Goal: Task Accomplishment & Management: Complete application form

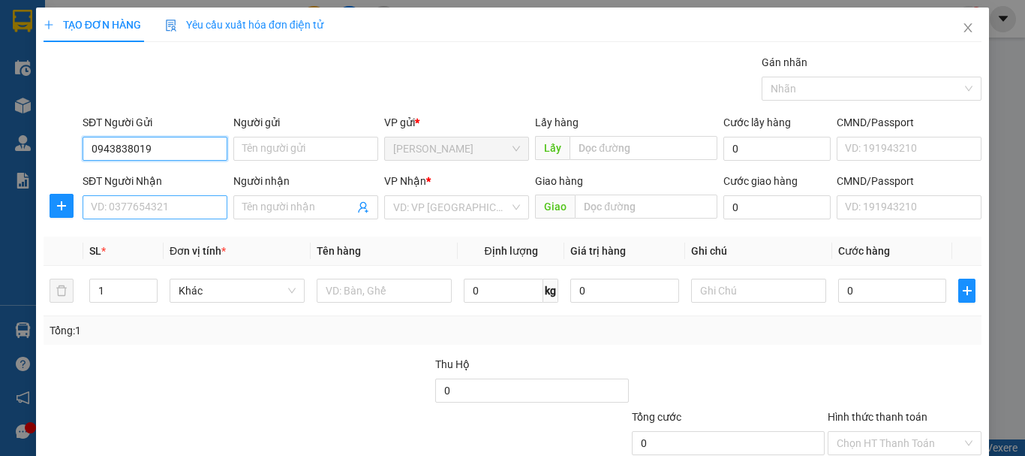
type input "0943838019"
click at [160, 212] on input "SĐT Người Nhận" at bounding box center [155, 207] width 145 height 24
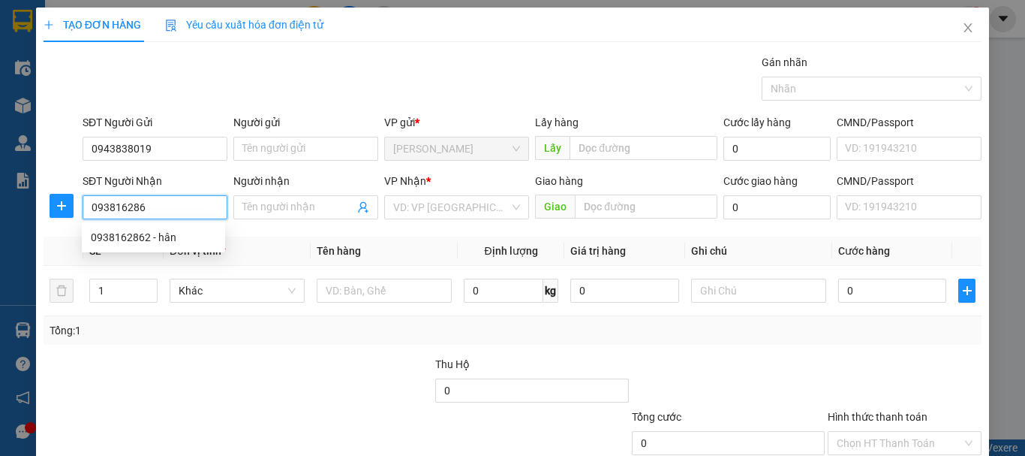
type input "0938162862"
click at [160, 238] on div "0938162862 - hân" at bounding box center [153, 237] width 125 height 17
type input "hân"
type input "30.000"
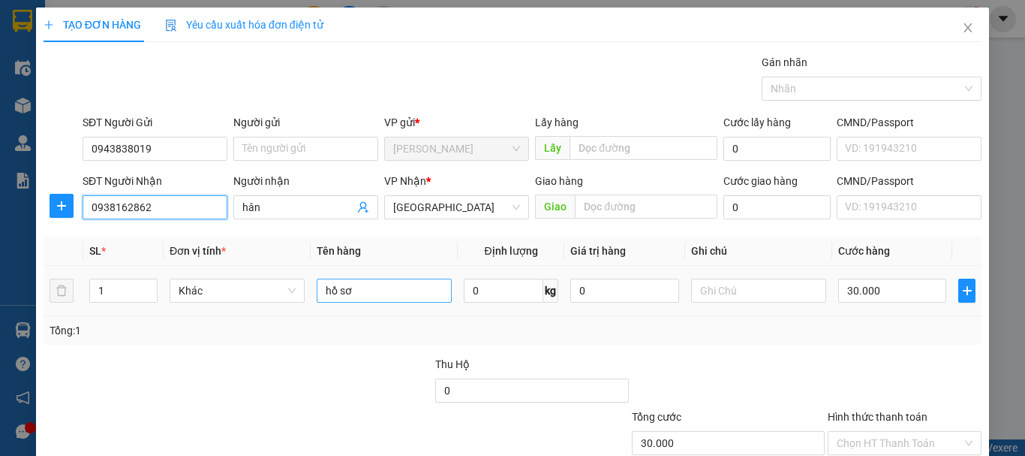
type input "0938162862"
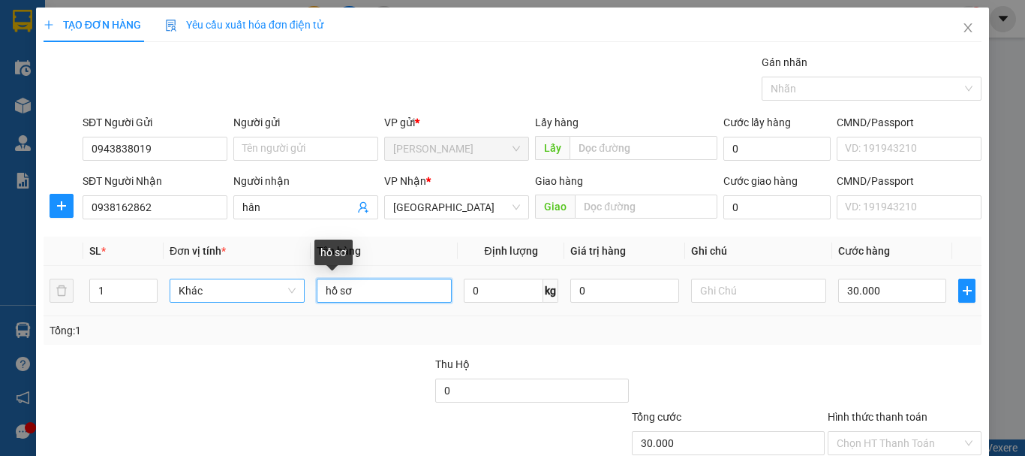
drag, startPoint x: 396, startPoint y: 299, endPoint x: 295, endPoint y: 292, distance: 100.9
click at [295, 292] on tr "1 Khác hồ sơ 0 kg 0 30.000" at bounding box center [513, 291] width 938 height 50
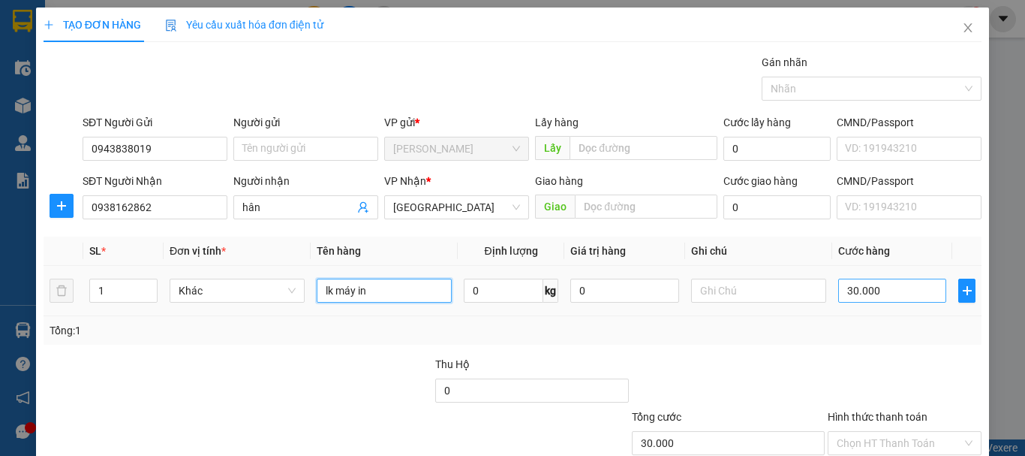
type input "lk máy in"
click at [886, 300] on input "30.000" at bounding box center [892, 290] width 108 height 24
type input "5"
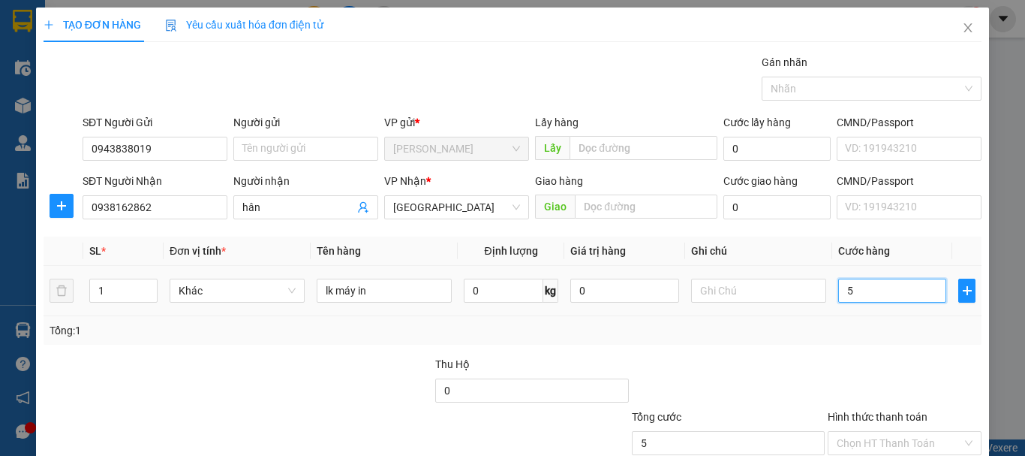
type input "50"
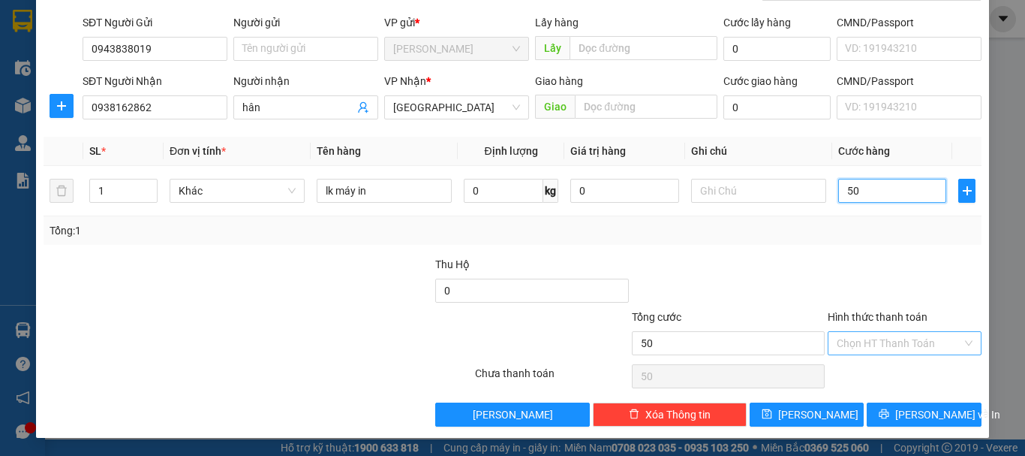
type input "50"
click at [888, 341] on input "Hình thức thanh toán" at bounding box center [899, 343] width 125 height 23
type input "50.000"
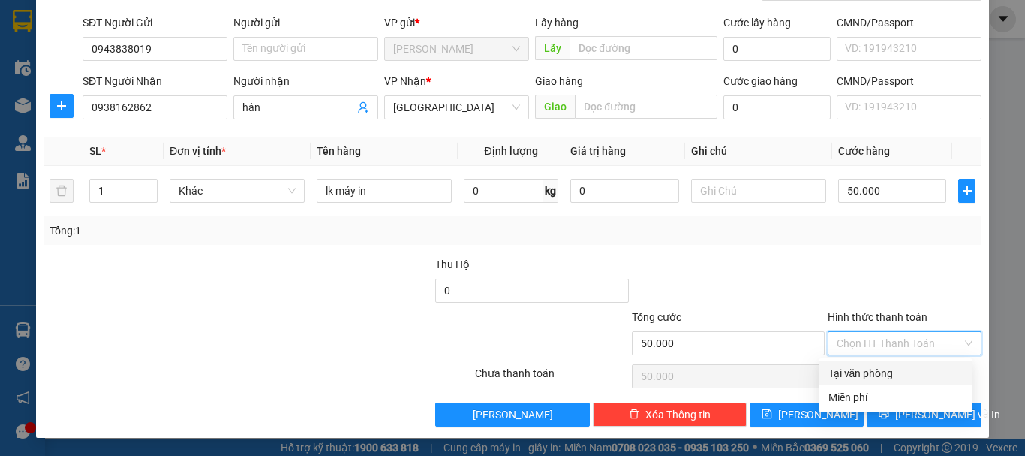
click at [885, 357] on div "Hình thức thanh toán Chọn HT Thanh Toán" at bounding box center [905, 334] width 154 height 53
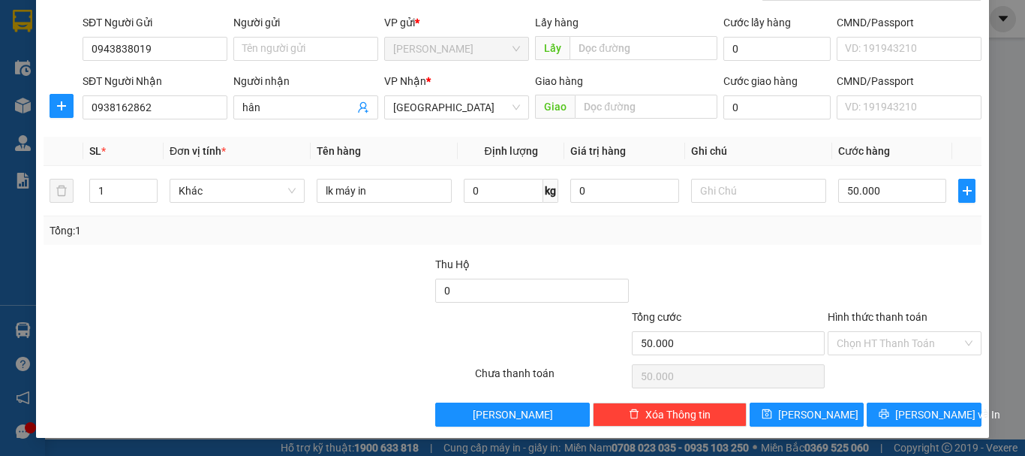
click at [882, 351] on input "Hình thức thanh toán" at bounding box center [899, 343] width 125 height 23
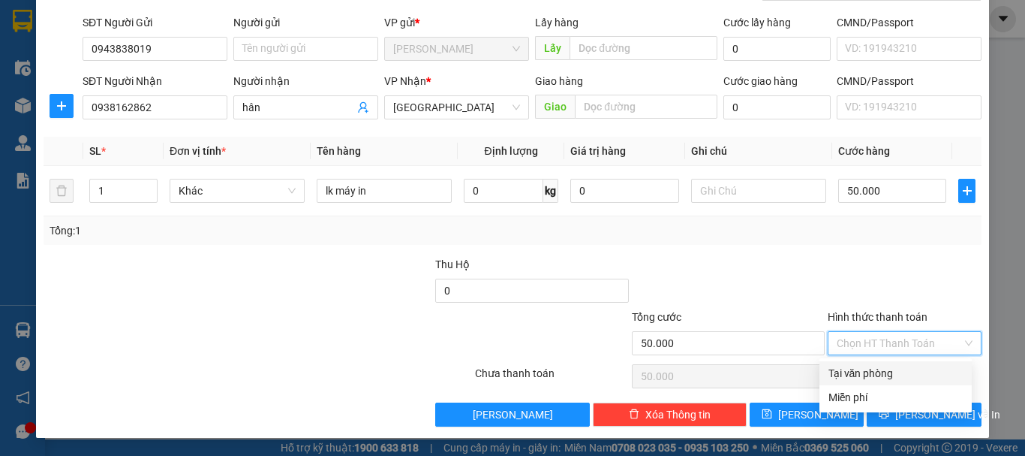
click at [883, 375] on div "Tại văn phòng" at bounding box center [896, 373] width 134 height 17
type input "0"
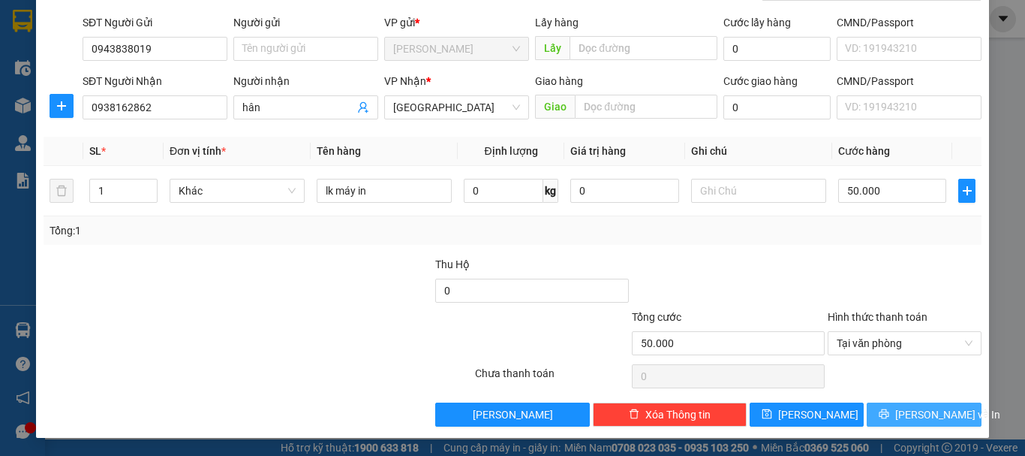
click at [905, 417] on span "[PERSON_NAME] và In" at bounding box center [947, 414] width 105 height 17
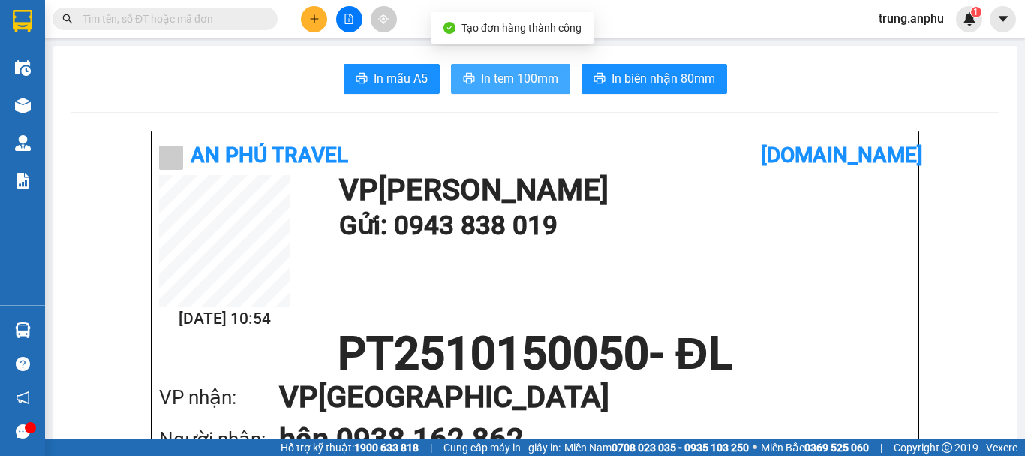
click at [481, 72] on span "In tem 100mm" at bounding box center [519, 78] width 77 height 19
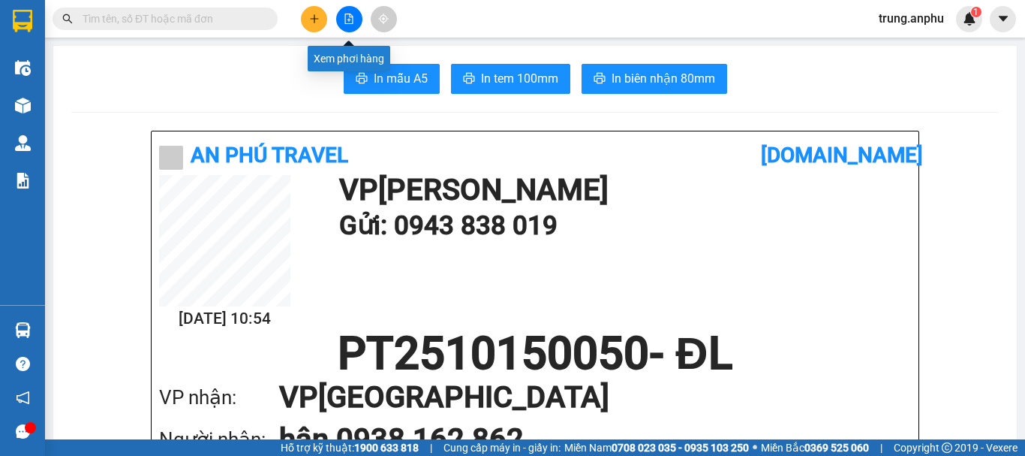
click at [354, 17] on icon "file-add" at bounding box center [349, 19] width 11 height 11
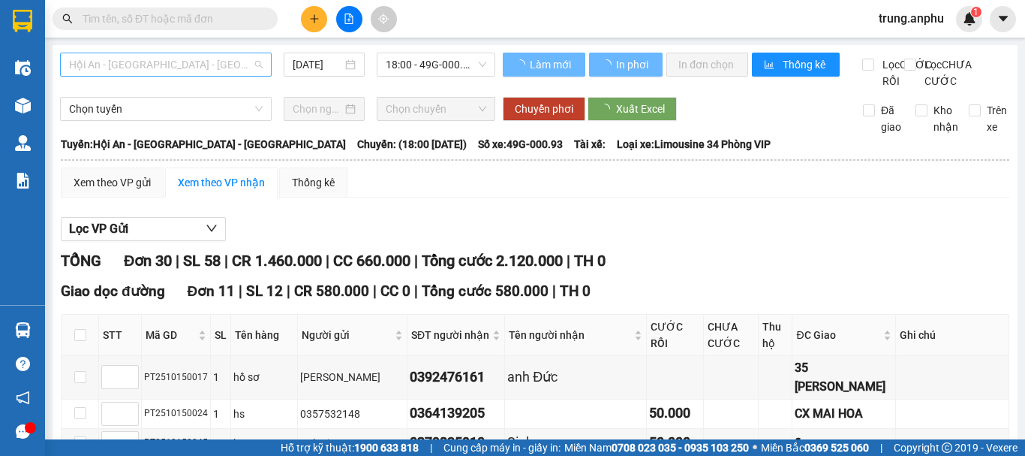
click at [237, 58] on span "Hội An - [GEOGRAPHIC_DATA] - [GEOGRAPHIC_DATA]" at bounding box center [166, 64] width 194 height 23
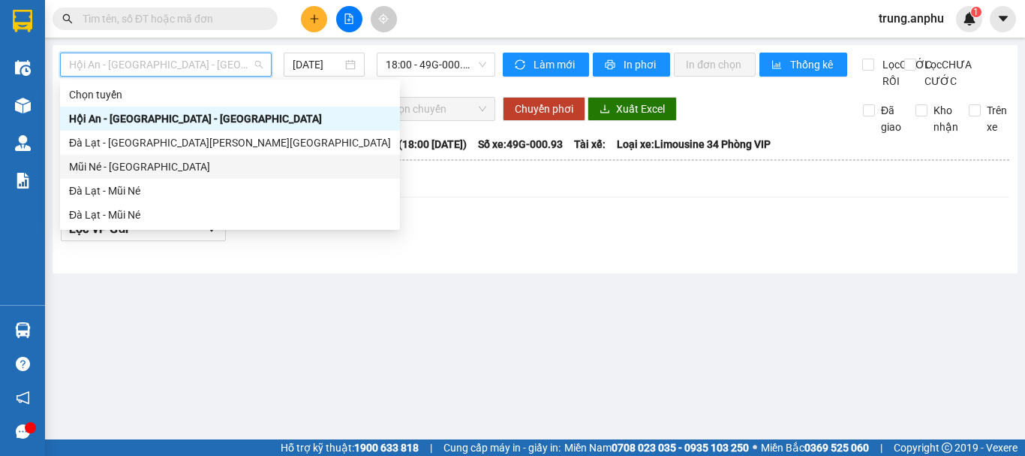
click at [96, 164] on div "Mũi Né - [GEOGRAPHIC_DATA]" at bounding box center [230, 166] width 322 height 17
type input "[DATE]"
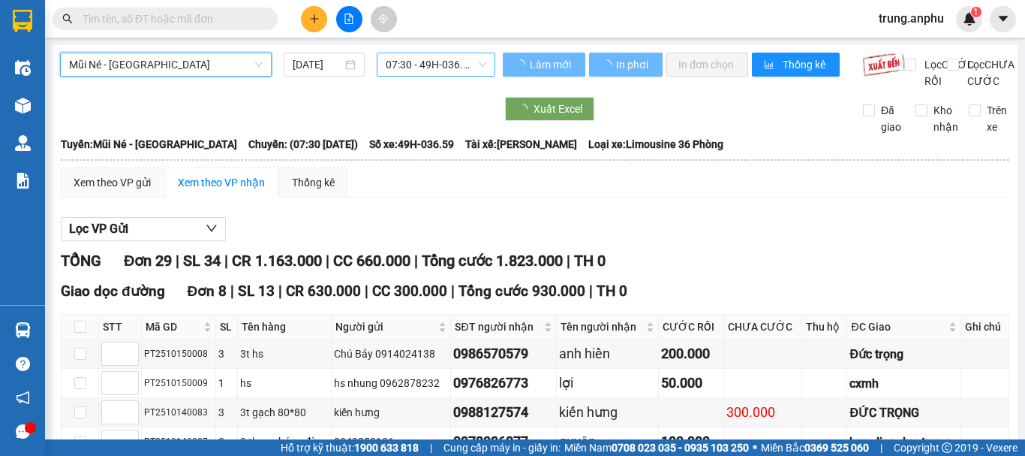
click at [391, 65] on span "07:30 - 49H-036.59" at bounding box center [436, 64] width 101 height 23
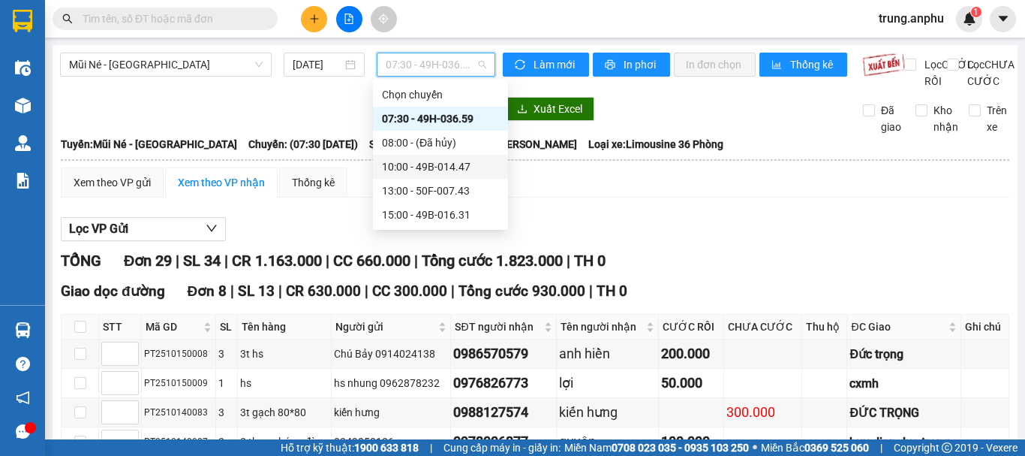
click at [434, 168] on div "10:00 - 49B-014.47" at bounding box center [440, 166] width 117 height 17
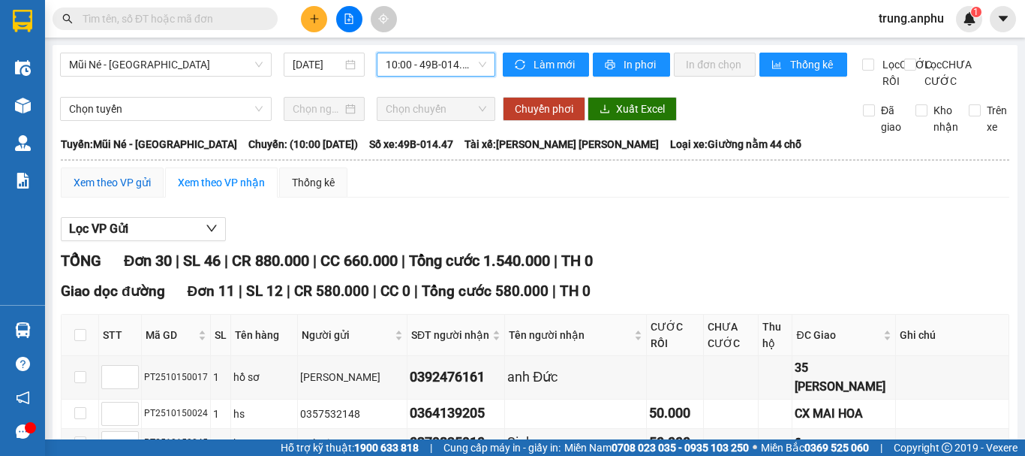
click at [140, 191] on div "Xem theo VP gửi" at bounding box center [112, 182] width 77 height 17
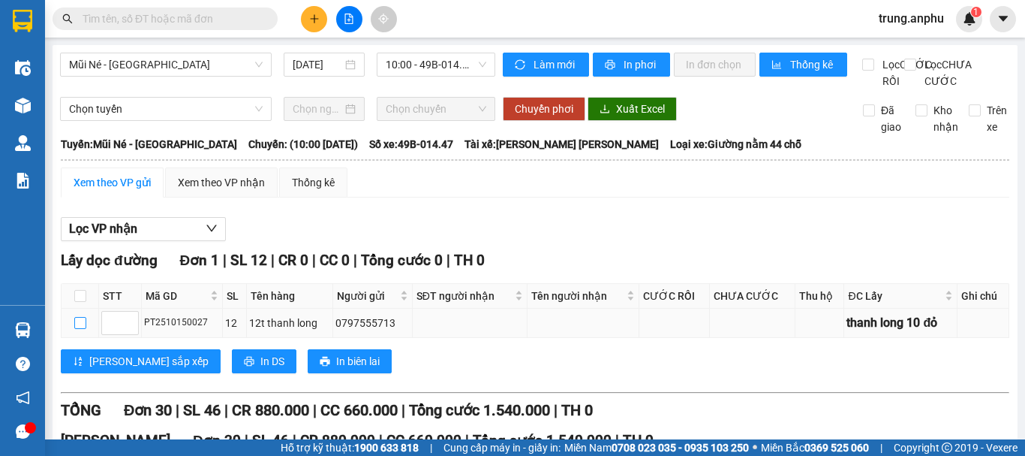
drag, startPoint x: 80, startPoint y: 339, endPoint x: 89, endPoint y: 338, distance: 8.3
click at [80, 329] on input "checkbox" at bounding box center [80, 323] width 12 height 12
checkbox input "true"
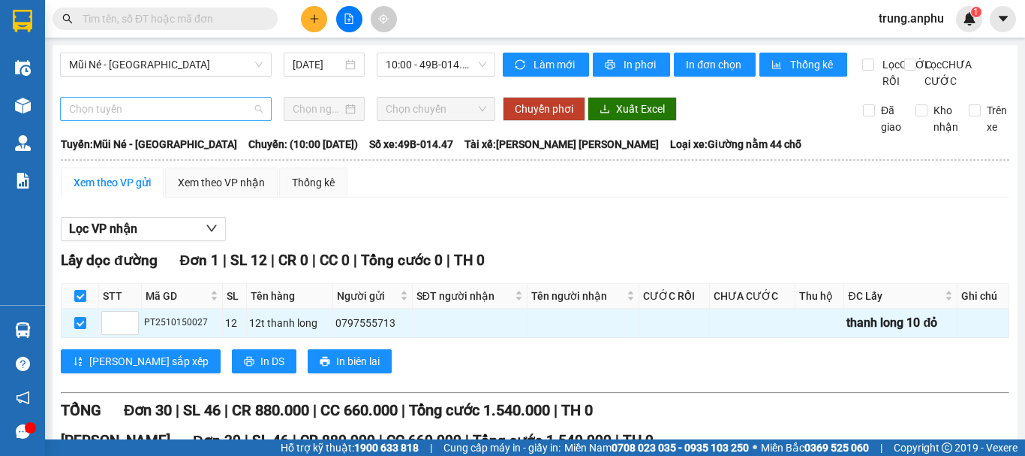
click at [243, 120] on span "Chọn tuyến" at bounding box center [166, 109] width 194 height 23
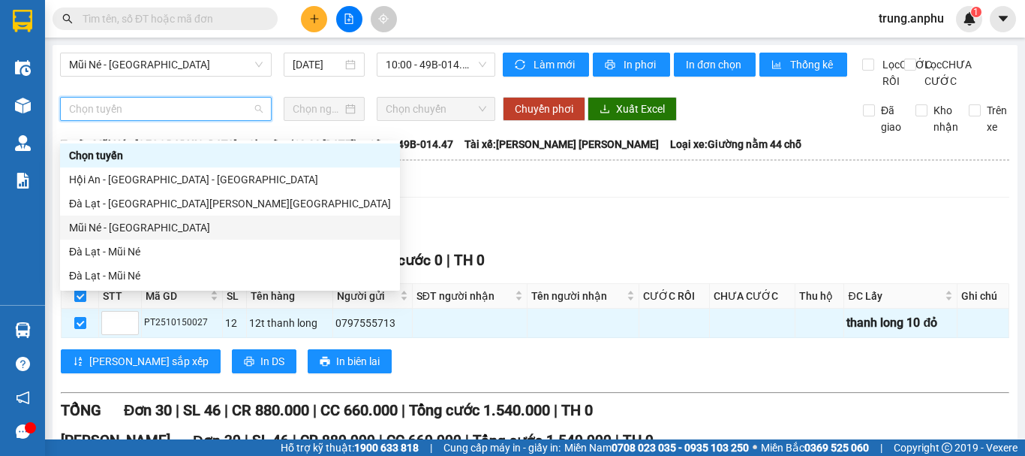
click at [104, 225] on div "Mũi Né - [GEOGRAPHIC_DATA]" at bounding box center [230, 227] width 322 height 17
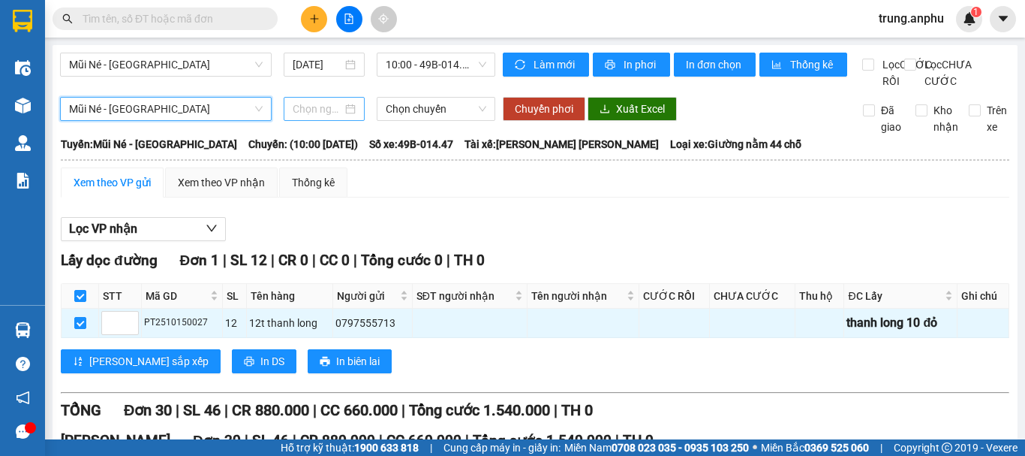
click at [296, 117] on input at bounding box center [318, 109] width 50 height 17
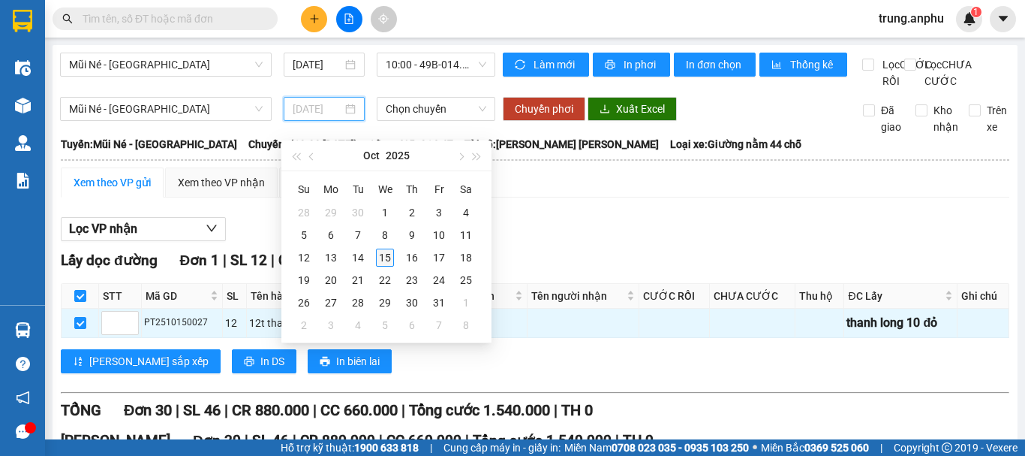
type input "[DATE]"
click at [386, 257] on div "15" at bounding box center [385, 257] width 18 height 18
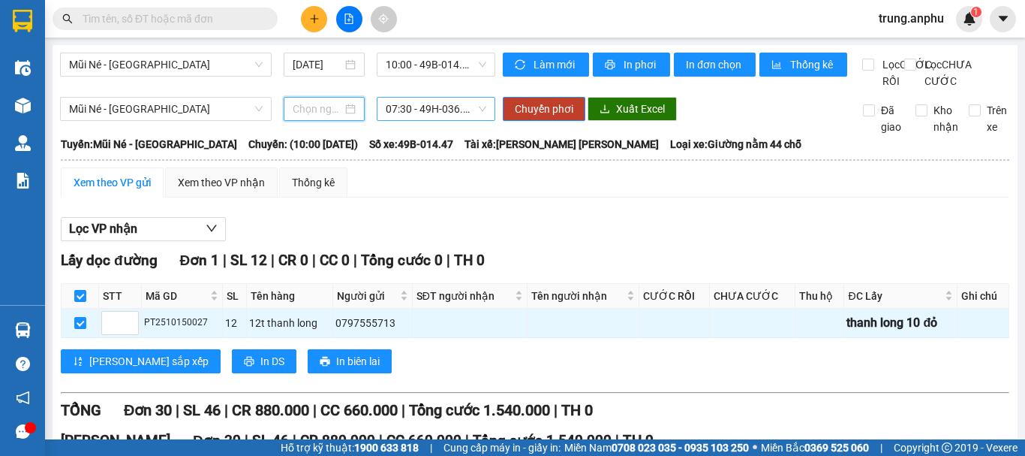
type input "[DATE]"
click at [426, 120] on span "07:30 - 49H-036.59" at bounding box center [436, 109] width 101 height 23
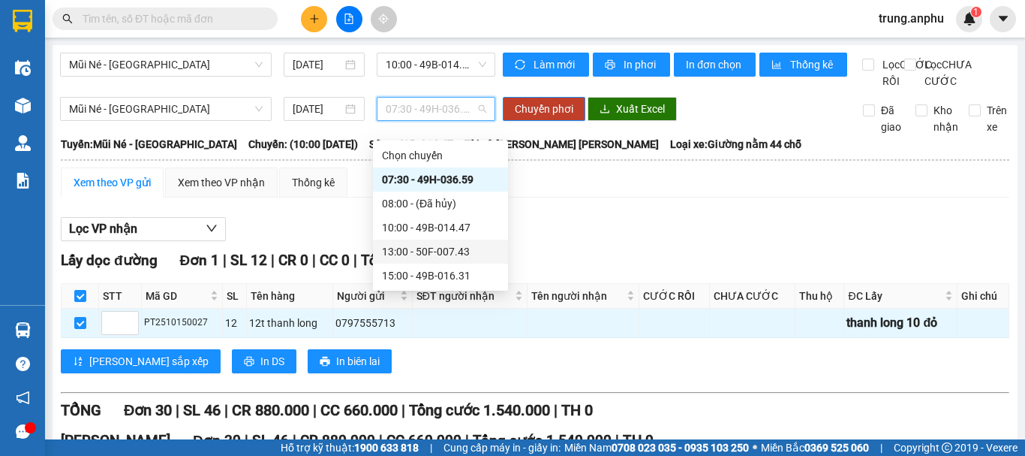
click at [408, 250] on div "13:00 - 50F-007.43" at bounding box center [440, 251] width 117 height 17
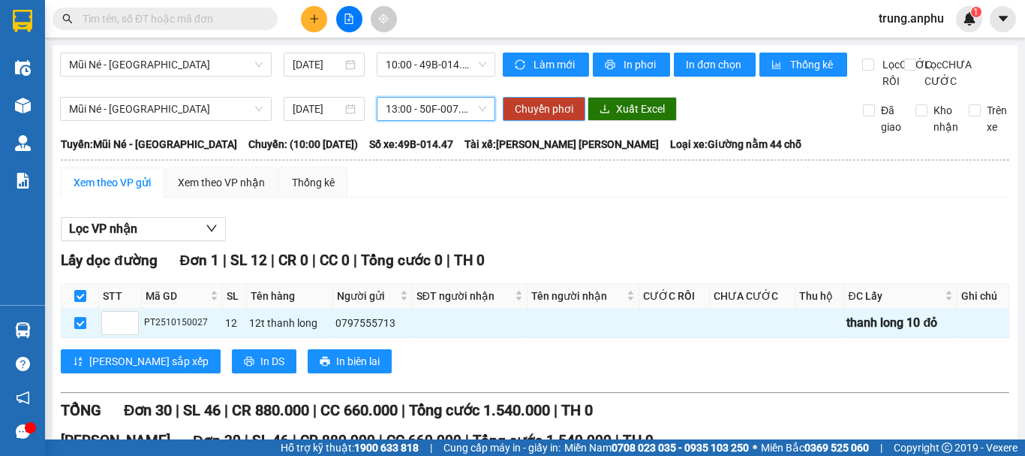
click at [525, 117] on span "Chuyển phơi" at bounding box center [544, 109] width 59 height 17
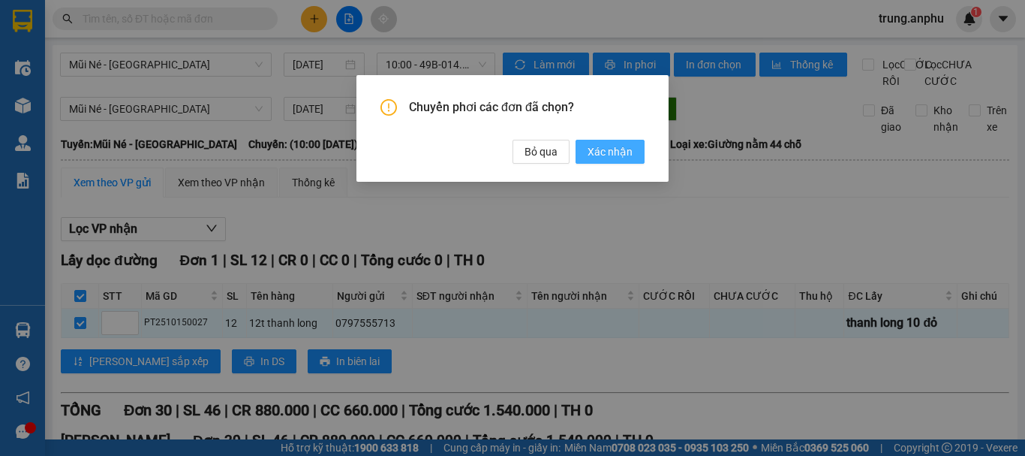
click at [616, 158] on span "Xác nhận" at bounding box center [610, 151] width 45 height 17
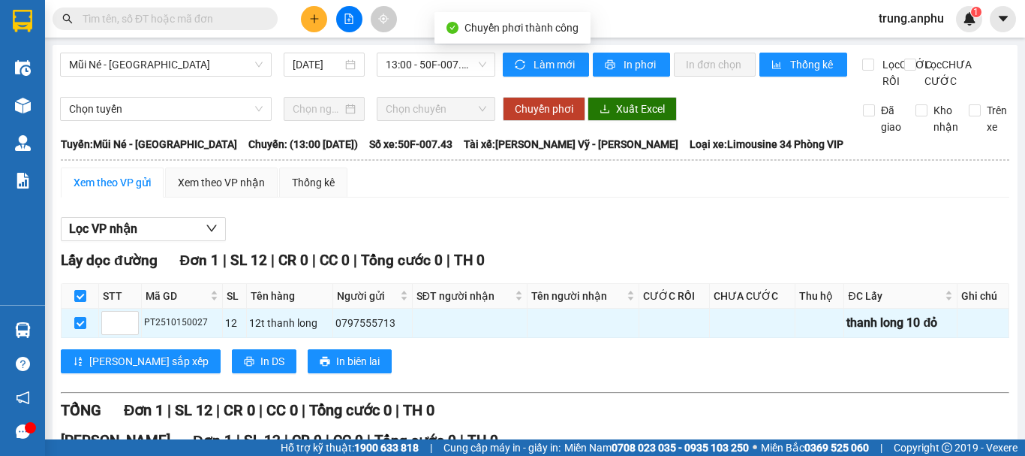
checkbox input "false"
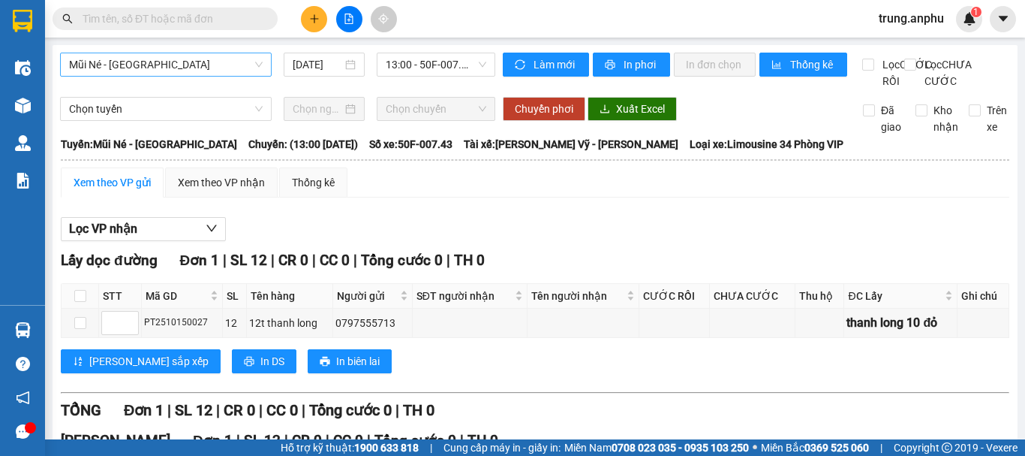
click at [227, 62] on span "Mũi Né - [GEOGRAPHIC_DATA]" at bounding box center [166, 64] width 194 height 23
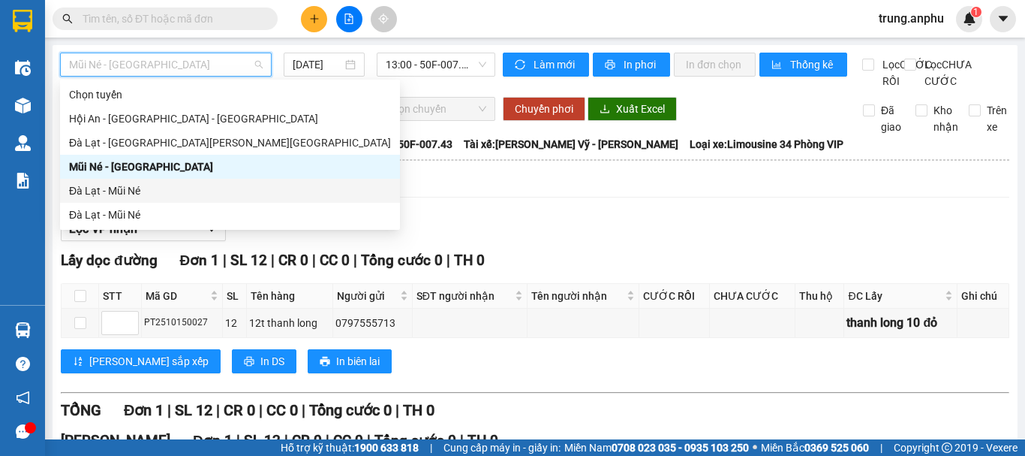
click at [116, 194] on div "Đà Lạt - Mũi Né" at bounding box center [230, 190] width 322 height 17
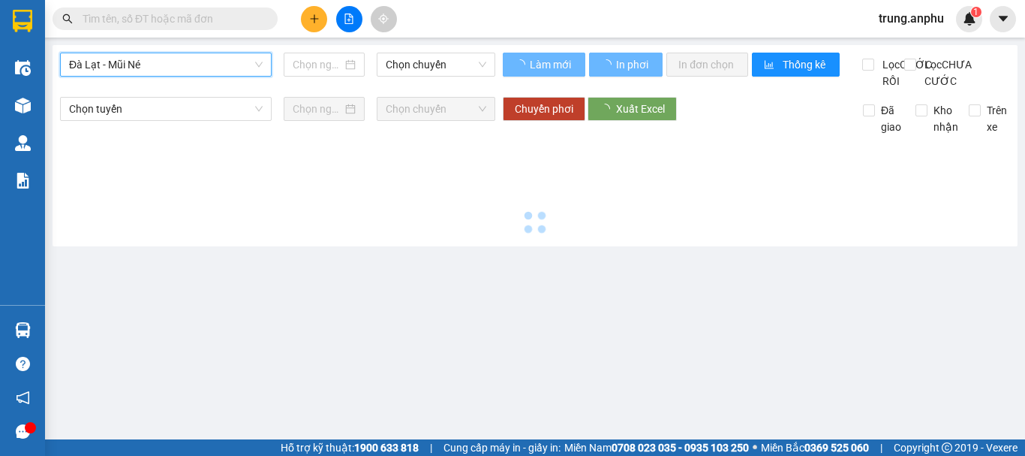
type input "[DATE]"
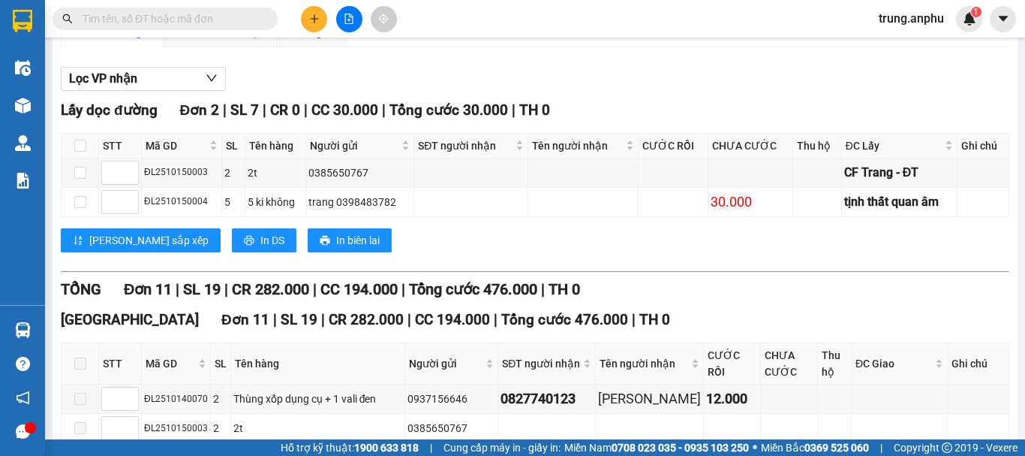
scroll to position [75, 0]
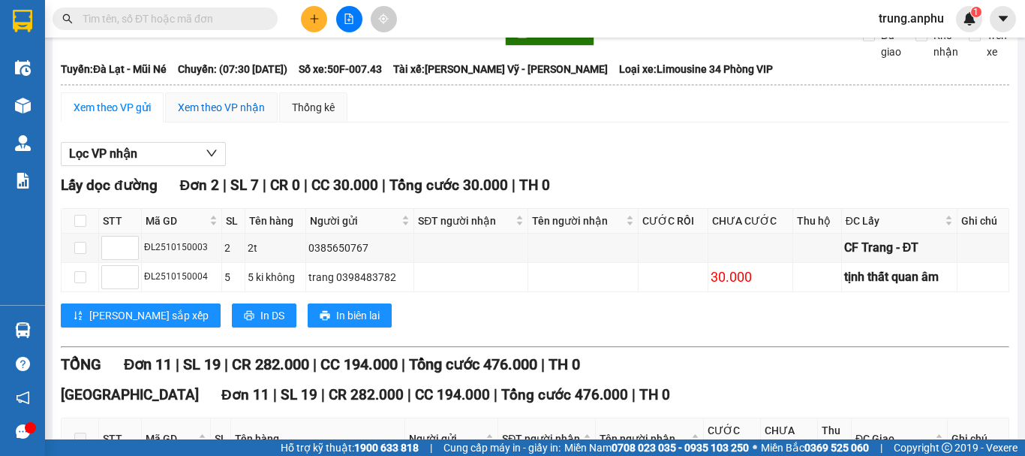
click at [227, 116] on div "Xem theo VP nhận" at bounding box center [221, 107] width 87 height 17
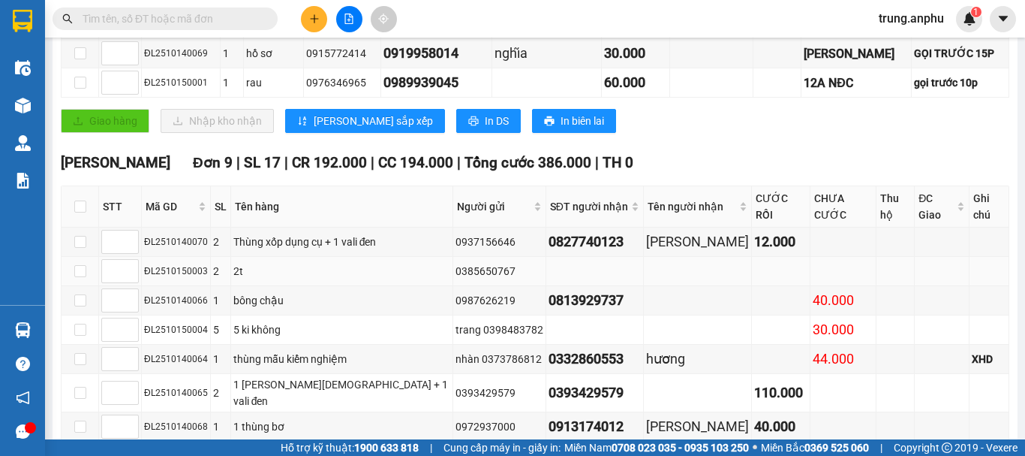
scroll to position [429, 0]
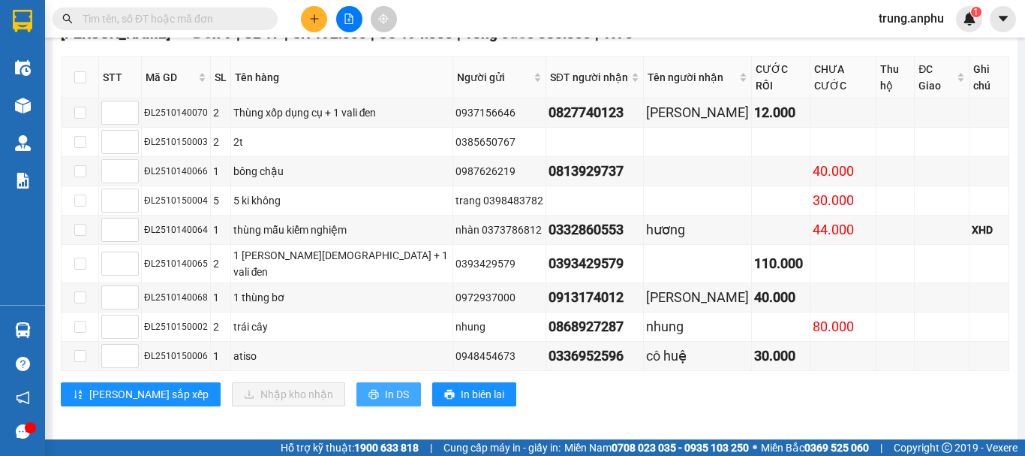
click at [385, 386] on span "In DS" at bounding box center [397, 394] width 24 height 17
click at [215, 15] on input "text" at bounding box center [171, 19] width 177 height 17
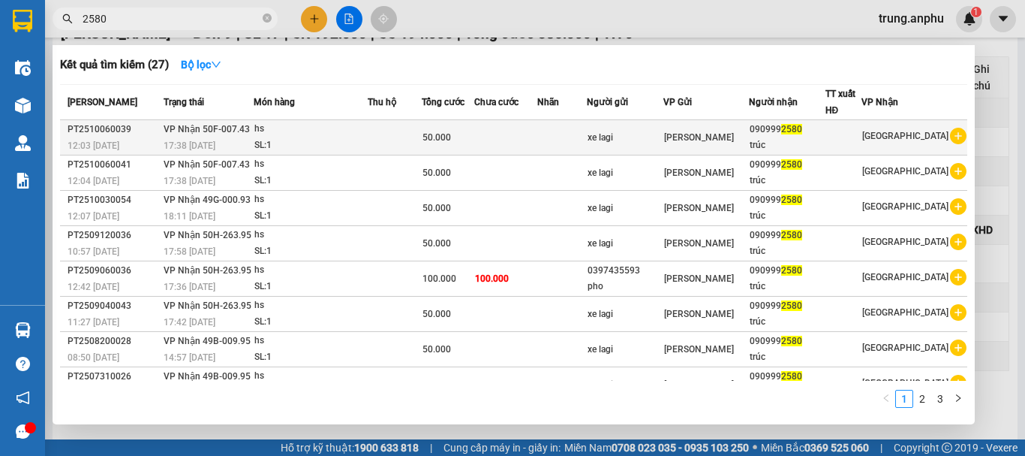
type input "2580"
click at [955, 134] on icon "plus-circle" at bounding box center [958, 136] width 17 height 17
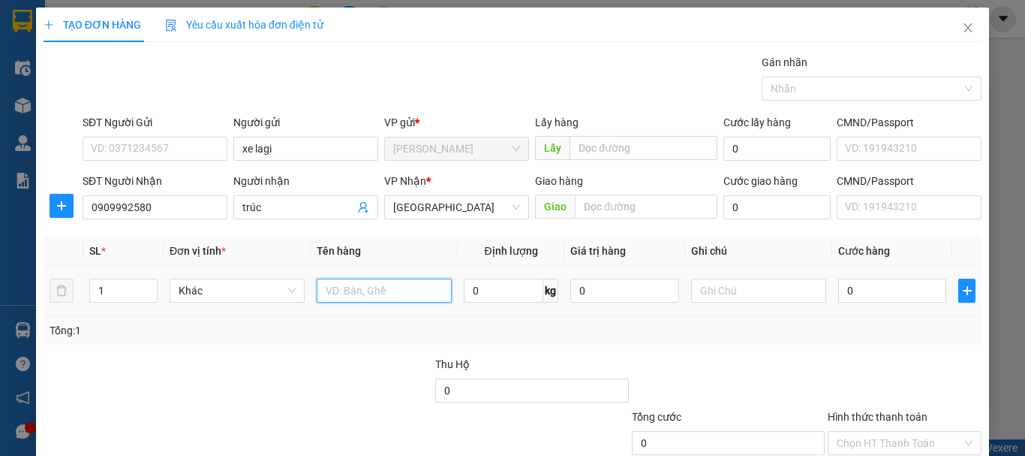
click at [345, 300] on input "text" at bounding box center [384, 290] width 135 height 24
type input "hs"
click at [877, 297] on input "0" at bounding box center [892, 290] width 108 height 24
type input "7"
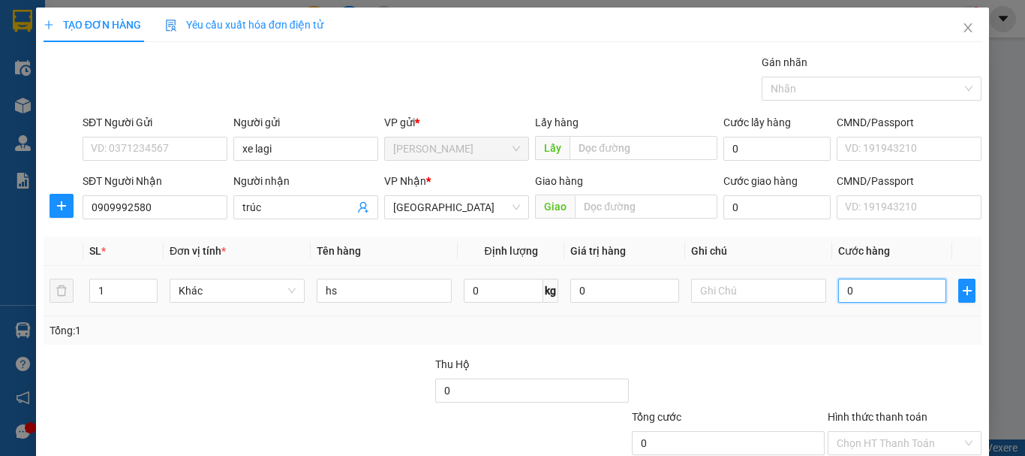
type input "7"
type input "70"
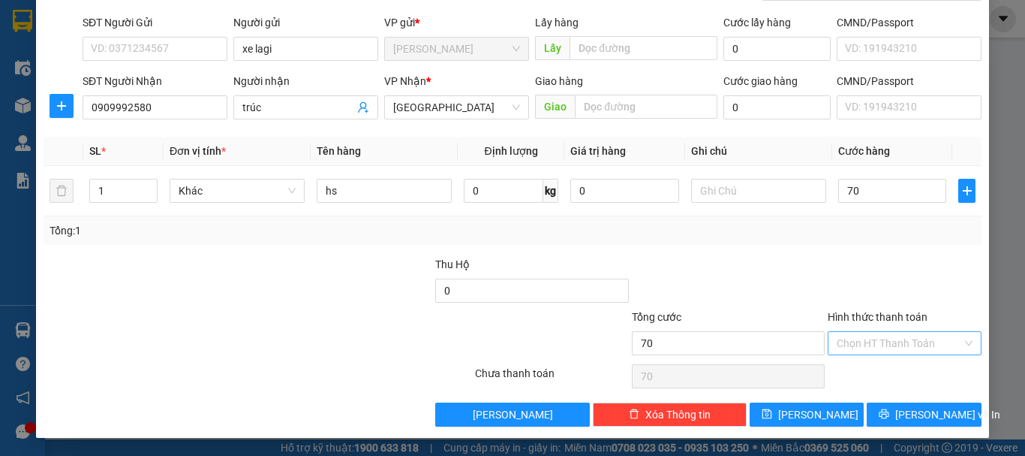
click at [898, 342] on input "Hình thức thanh toán" at bounding box center [899, 343] width 125 height 23
type input "70.000"
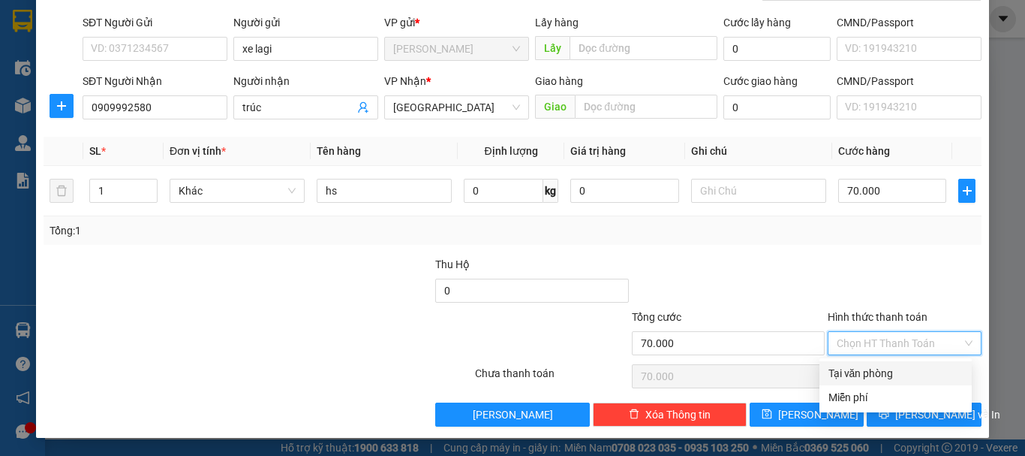
click at [886, 374] on div "Tại văn phòng" at bounding box center [896, 373] width 134 height 17
type input "0"
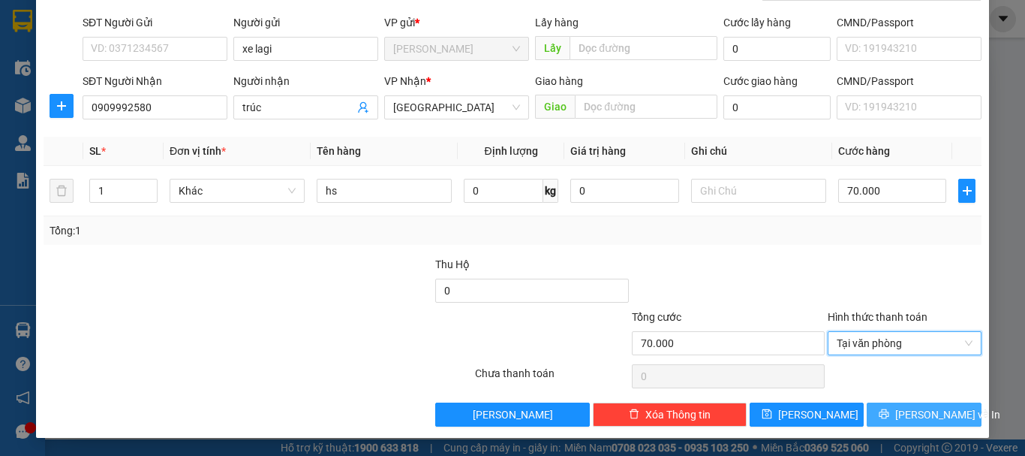
click at [904, 413] on span "[PERSON_NAME] và In" at bounding box center [947, 414] width 105 height 17
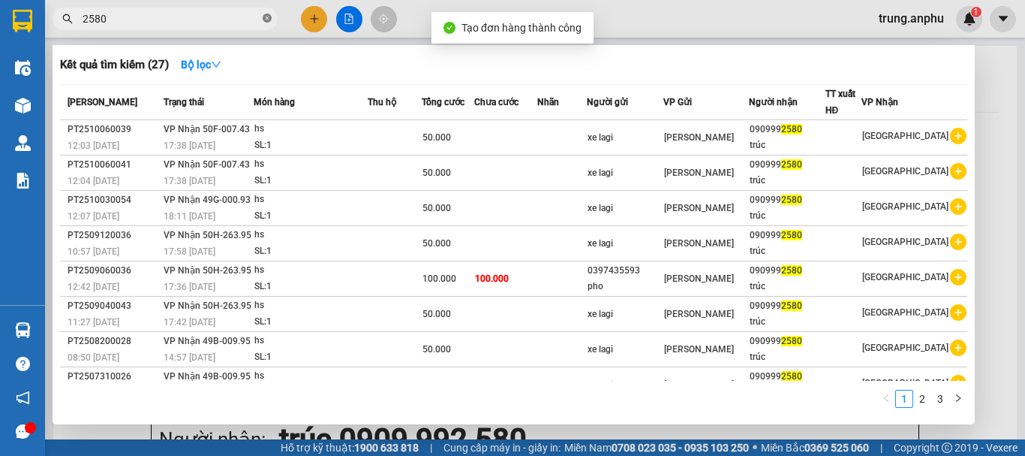
click at [269, 18] on icon "close-circle" at bounding box center [267, 18] width 9 height 9
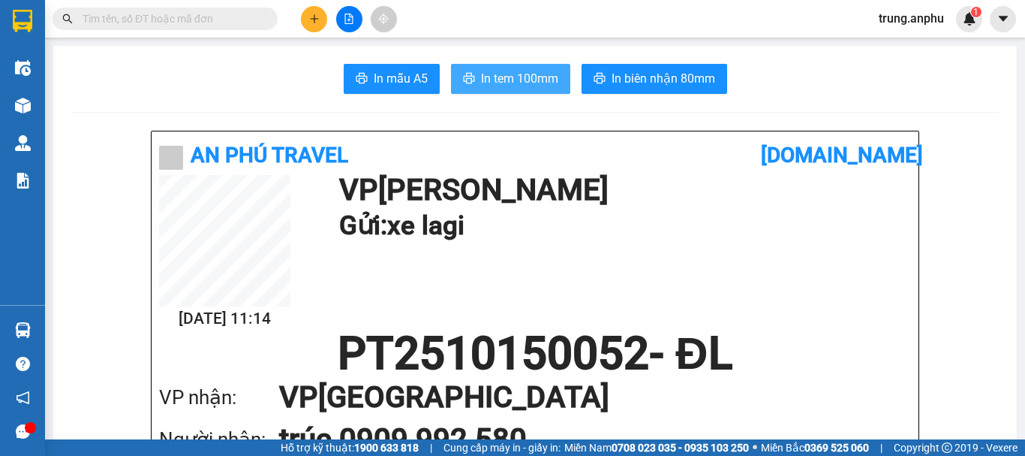
click at [507, 78] on span "In tem 100mm" at bounding box center [519, 78] width 77 height 19
click at [203, 14] on input "text" at bounding box center [171, 19] width 177 height 17
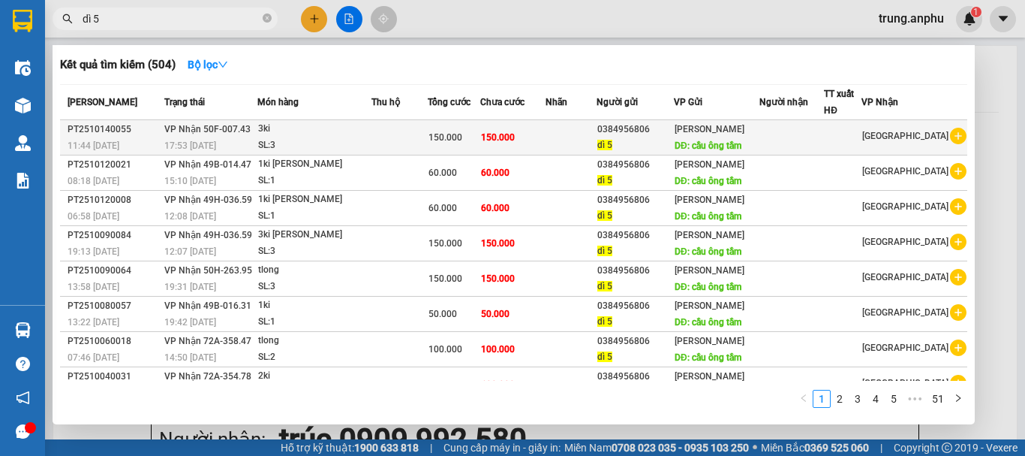
type input "dì 5"
click at [950, 144] on icon "plus-circle" at bounding box center [958, 136] width 17 height 17
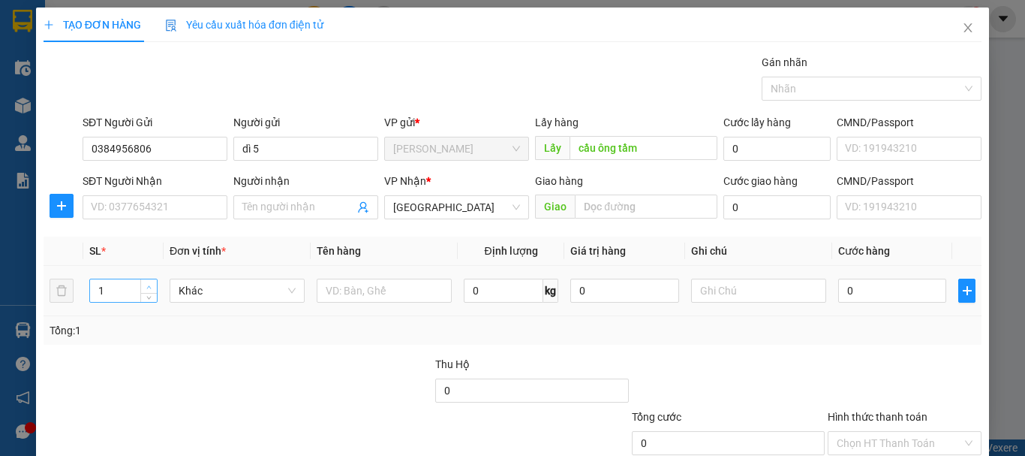
type input "2"
click at [147, 285] on icon "up" at bounding box center [148, 286] width 5 height 5
click at [345, 284] on input "text" at bounding box center [384, 290] width 135 height 24
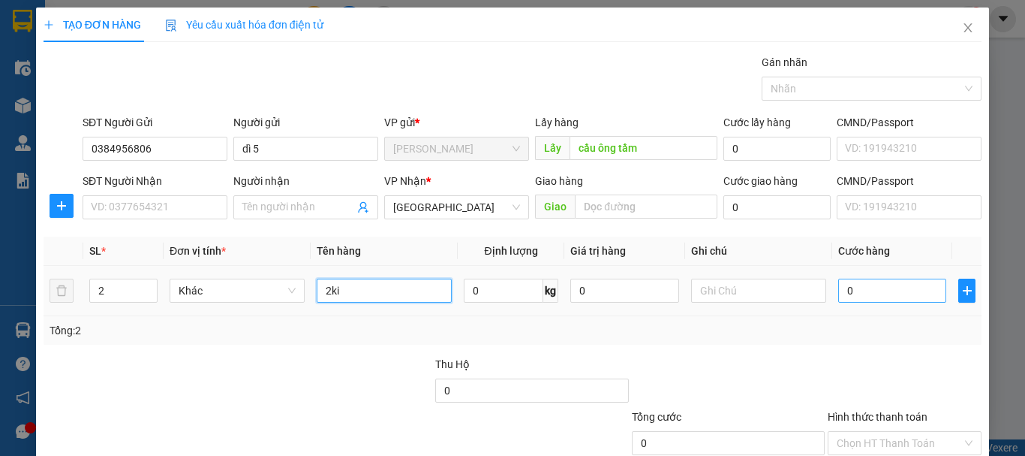
type input "2ki"
click at [868, 280] on input "0" at bounding box center [892, 290] width 108 height 24
type input "1"
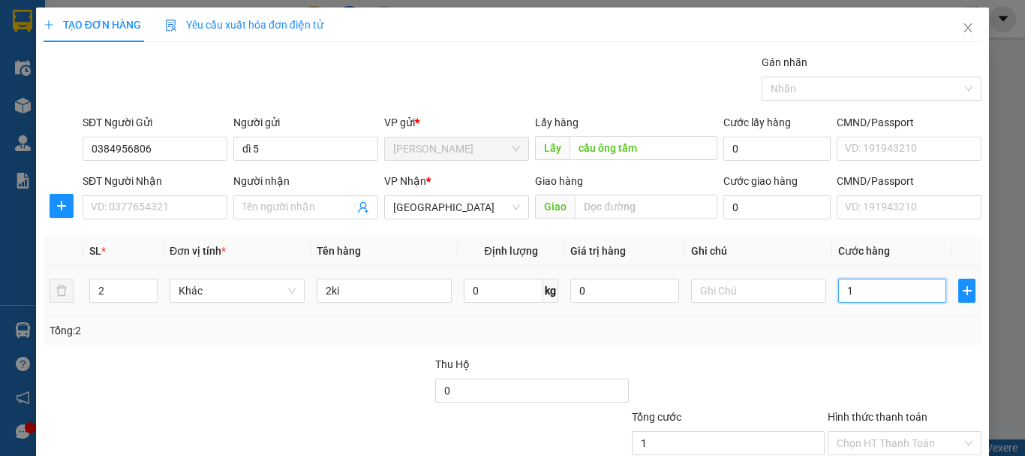
type input "10"
type input "100"
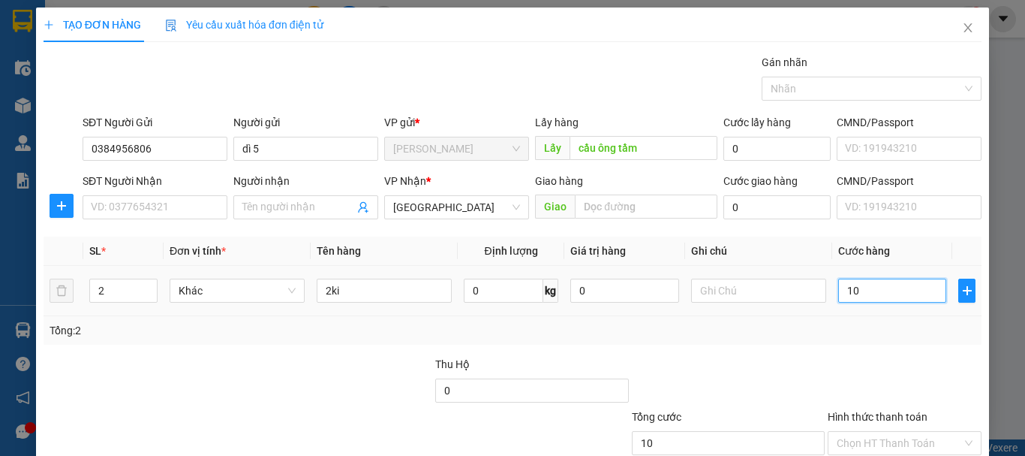
type input "100"
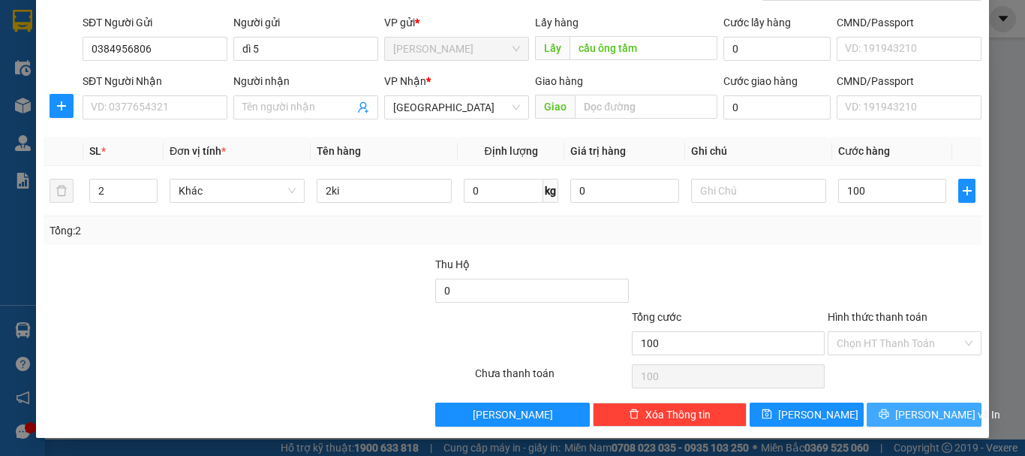
type input "100.000"
click at [875, 410] on button "[PERSON_NAME] và In" at bounding box center [924, 414] width 115 height 24
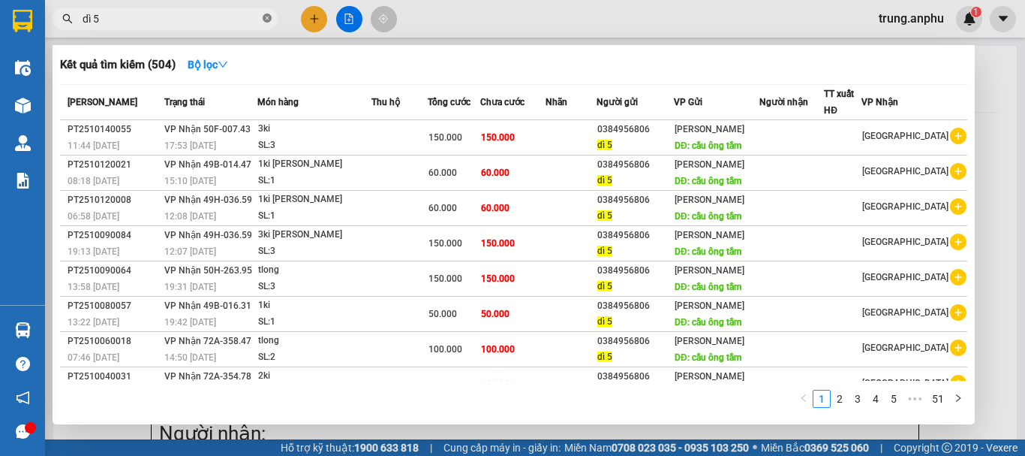
click at [269, 14] on span at bounding box center [267, 19] width 9 height 14
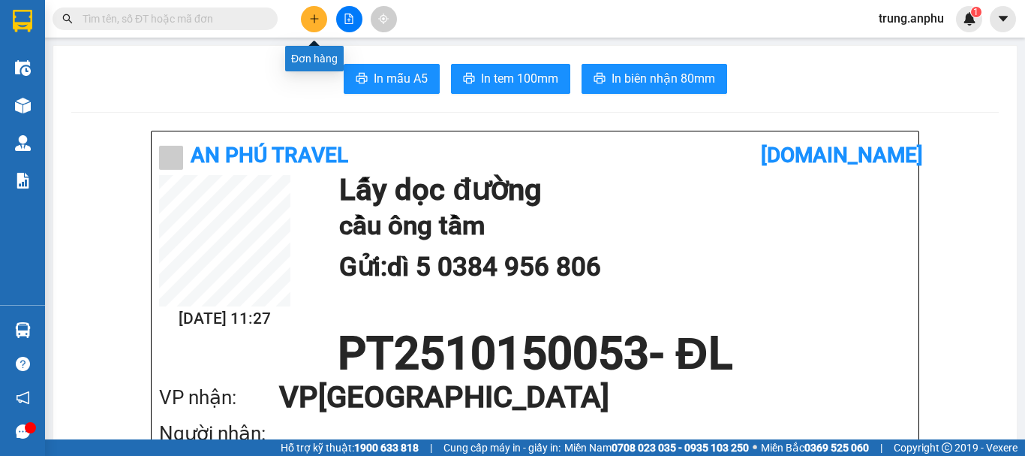
click at [318, 21] on icon "plus" at bounding box center [314, 19] width 11 height 11
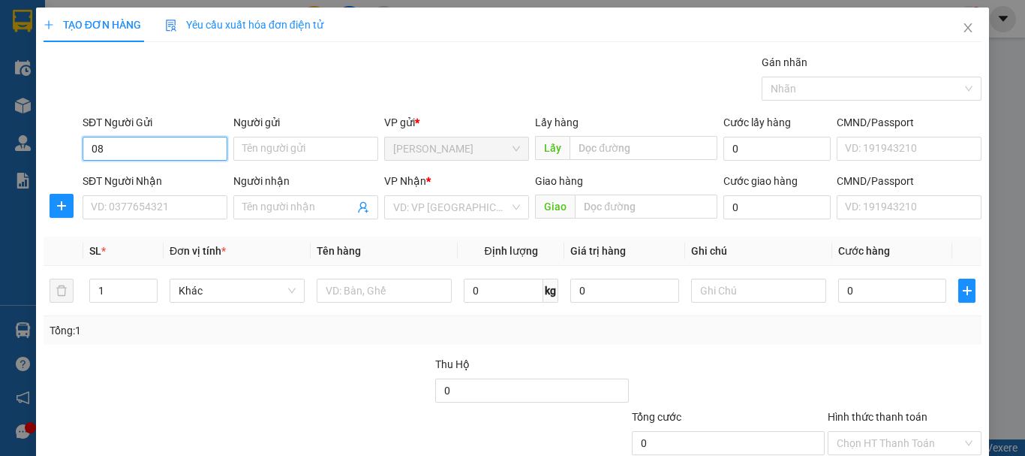
type input "0"
click at [97, 179] on div "0982825027" at bounding box center [153, 178] width 125 height 17
type input "0982825027"
type input "0383383855"
type input "đức"
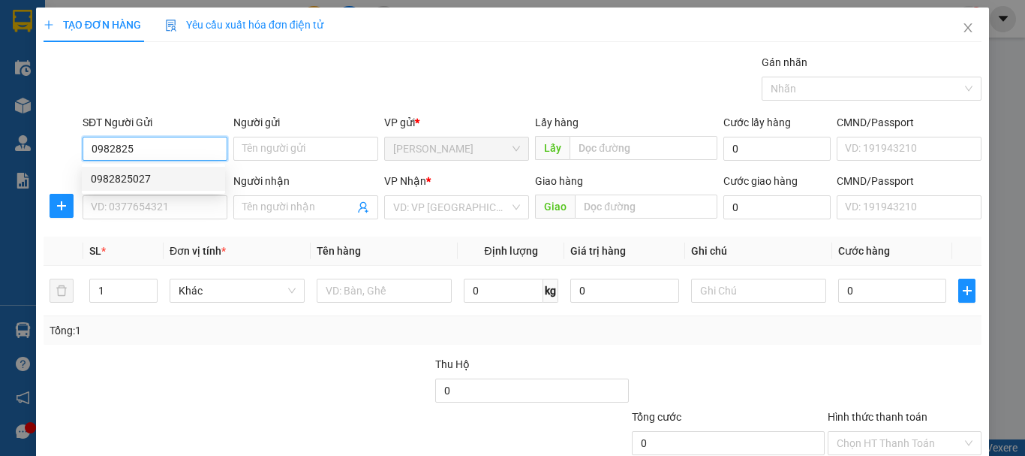
type input "cx mai hoa"
type input "50.000"
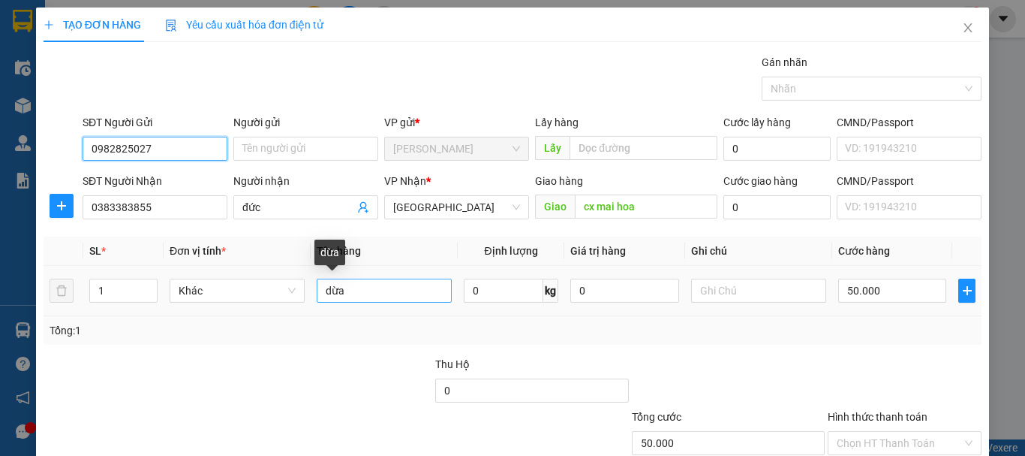
type input "0982825027"
drag, startPoint x: 386, startPoint y: 288, endPoint x: 314, endPoint y: 299, distance: 72.8
click at [317, 299] on input "dừa" at bounding box center [384, 290] width 135 height 24
click at [398, 295] on input "dừa" at bounding box center [384, 290] width 135 height 24
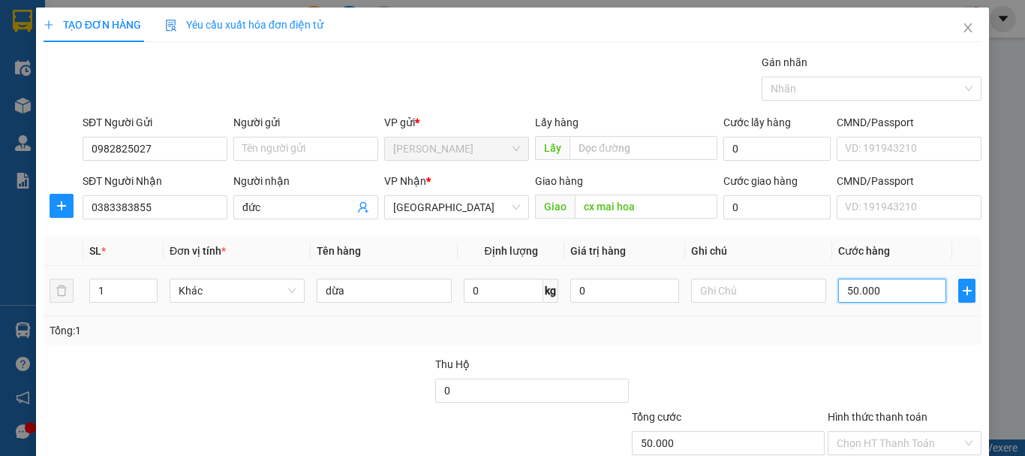
click at [867, 287] on input "50.000" at bounding box center [892, 290] width 108 height 24
type input "4"
type input "40"
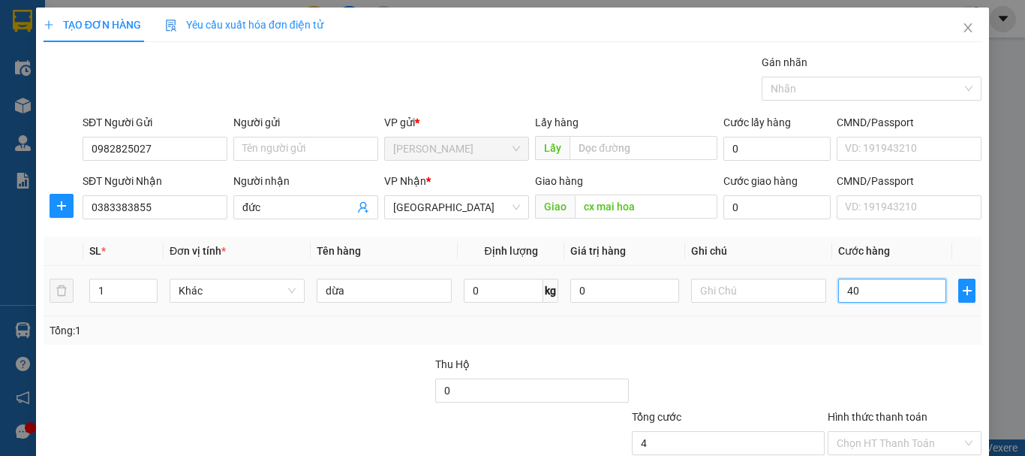
type input "40"
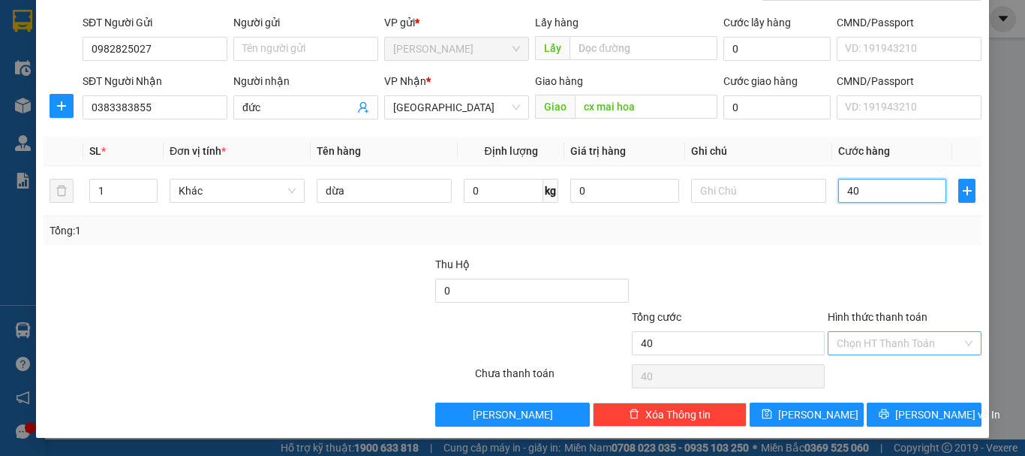
type input "40"
click at [883, 341] on input "Hình thức thanh toán" at bounding box center [899, 343] width 125 height 23
type input "40.000"
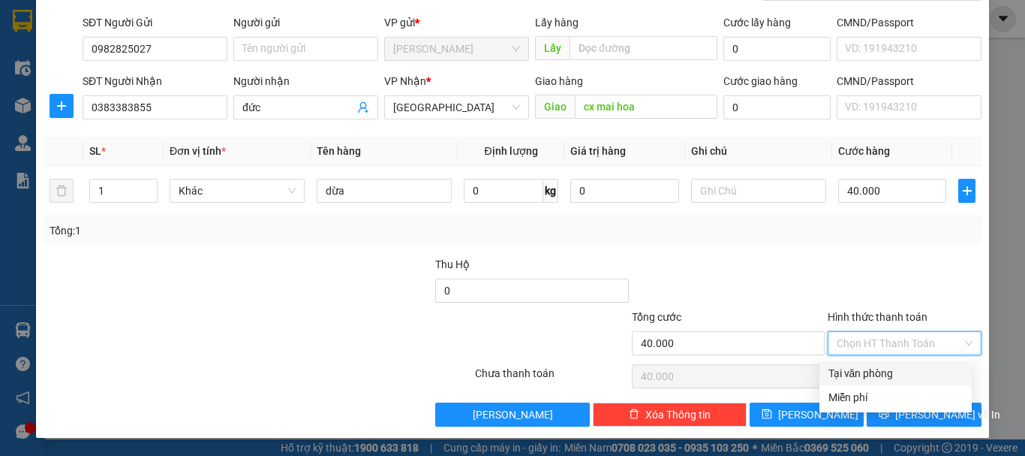
click at [893, 372] on div "Tại văn phòng" at bounding box center [896, 373] width 134 height 17
type input "0"
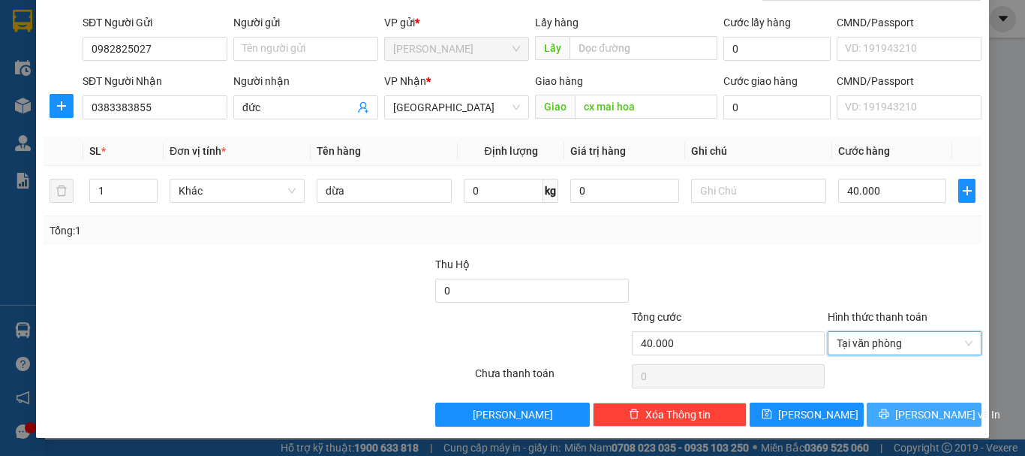
click at [906, 413] on span "[PERSON_NAME] và In" at bounding box center [947, 414] width 105 height 17
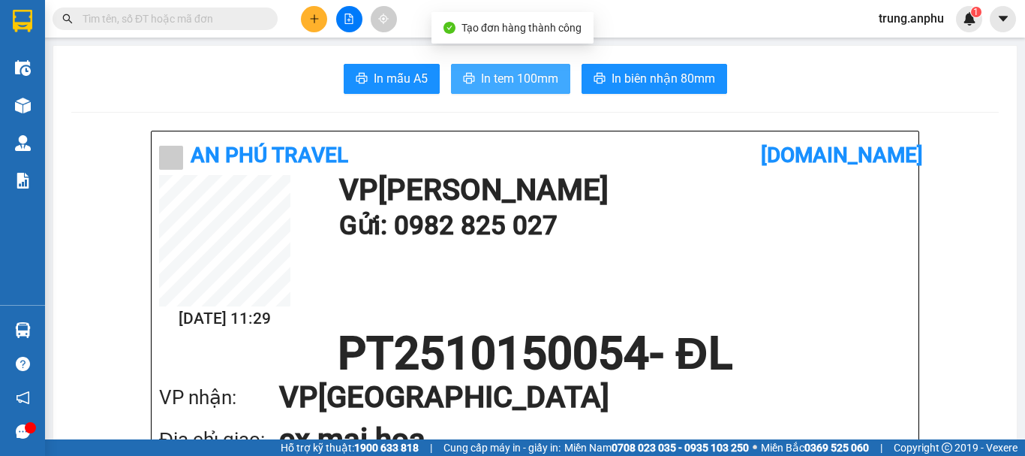
click at [525, 83] on span "In tem 100mm" at bounding box center [519, 78] width 77 height 19
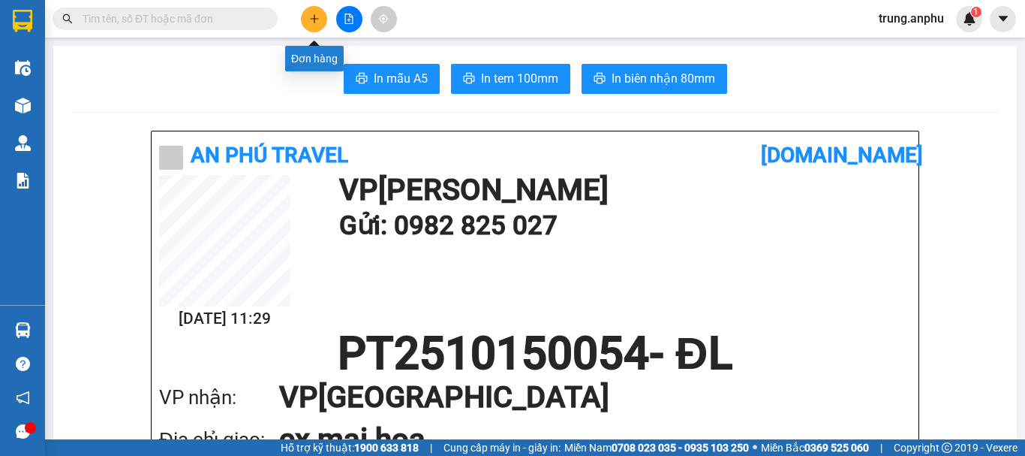
click at [319, 23] on icon "plus" at bounding box center [314, 19] width 11 height 11
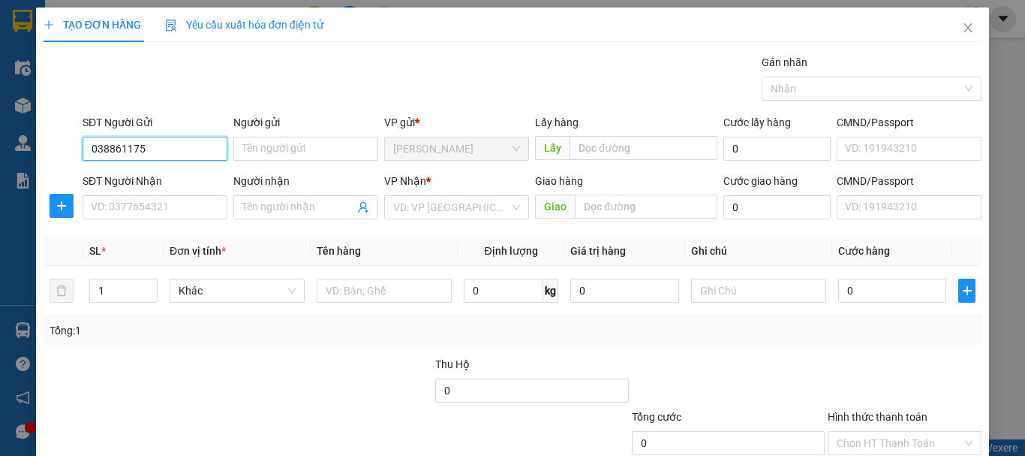
type input "0388611757"
click at [134, 177] on div "0388611757" at bounding box center [153, 178] width 125 height 17
type input "0898700590"
type input "50.000"
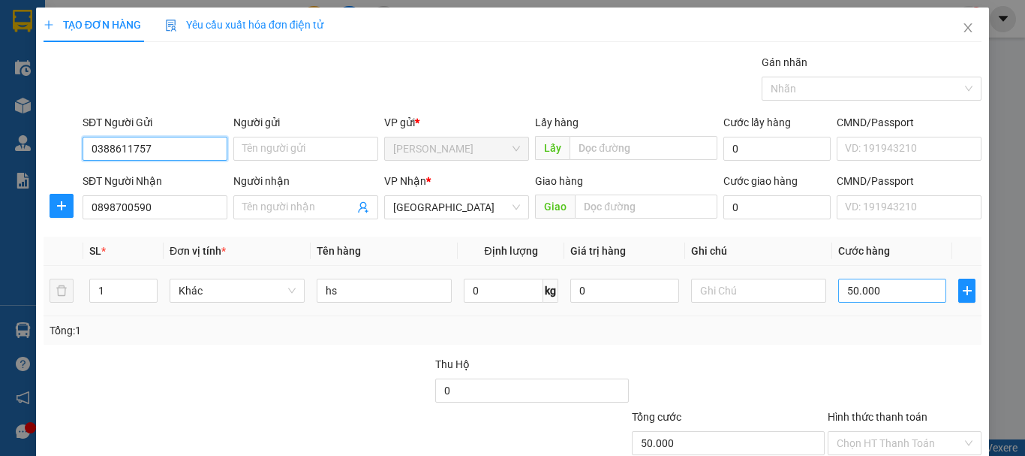
type input "0388611757"
click at [862, 290] on input "50.000" at bounding box center [892, 290] width 108 height 24
type input "4"
type input "40"
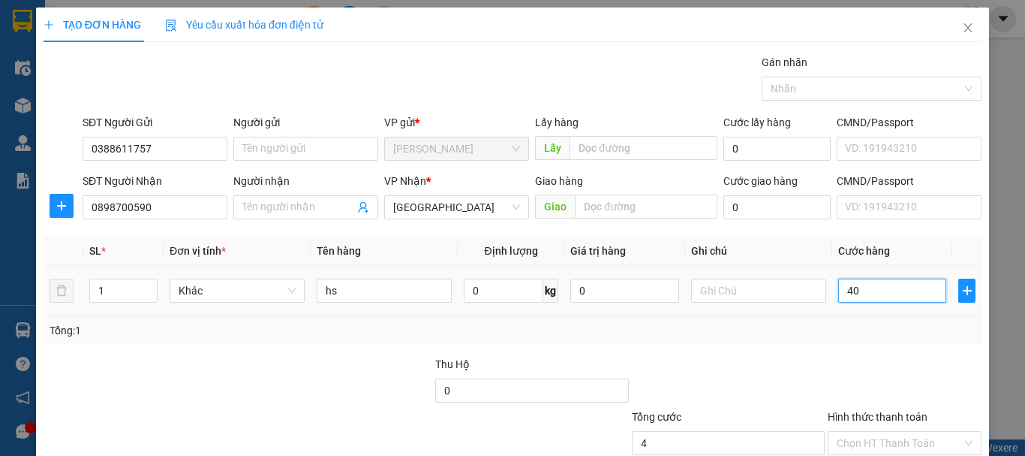
type input "40"
click at [873, 432] on input "Hình thức thanh toán" at bounding box center [899, 443] width 125 height 23
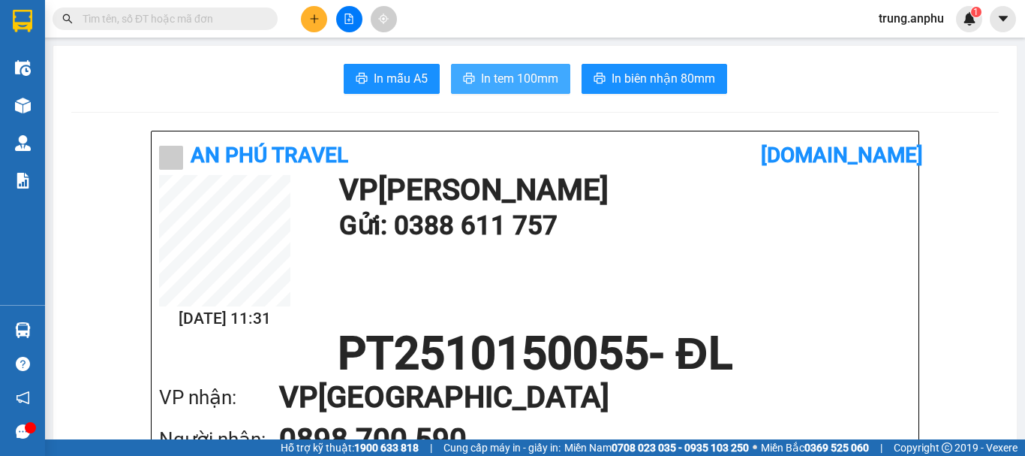
click at [494, 79] on span "In tem 100mm" at bounding box center [519, 78] width 77 height 19
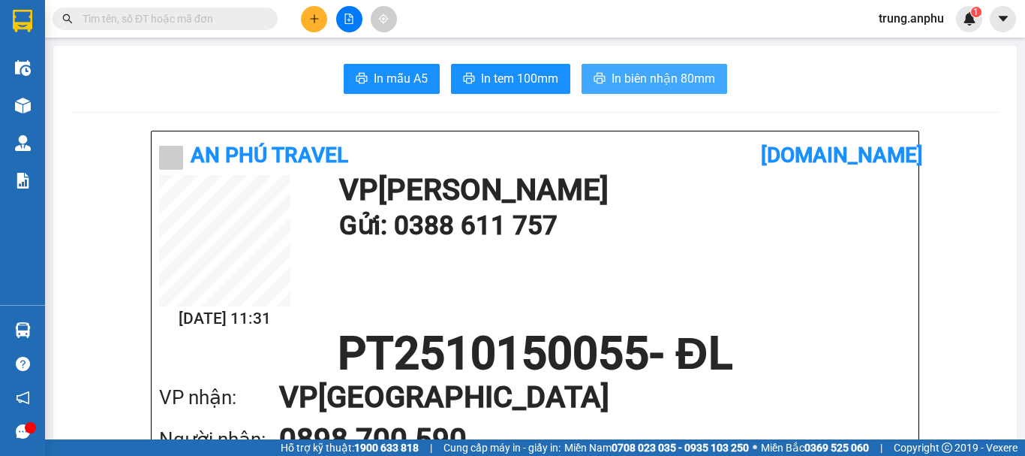
click at [632, 85] on span "In biên nhận 80mm" at bounding box center [664, 78] width 104 height 19
click at [316, 16] on icon "plus" at bounding box center [314, 19] width 11 height 11
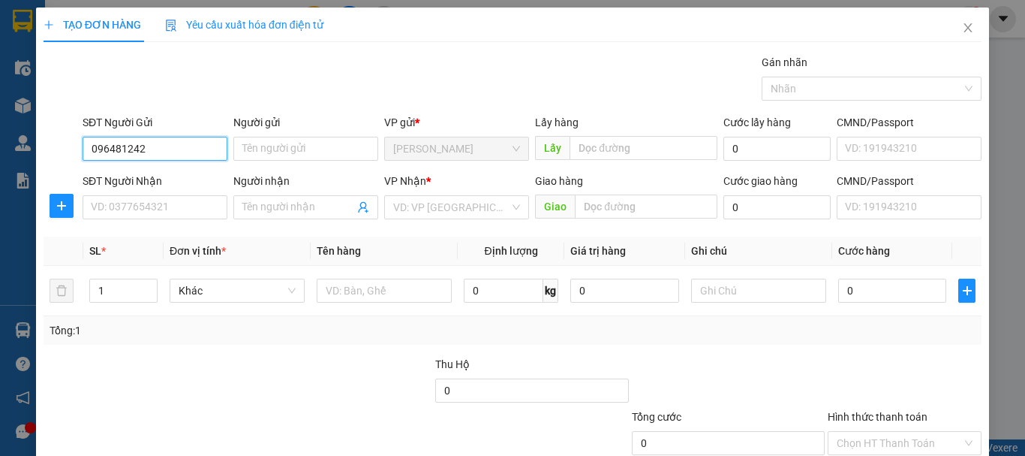
type input "0964812428"
click at [117, 178] on div "0964812428" at bounding box center [153, 178] width 125 height 17
type input "0393737046"
type input "30.000"
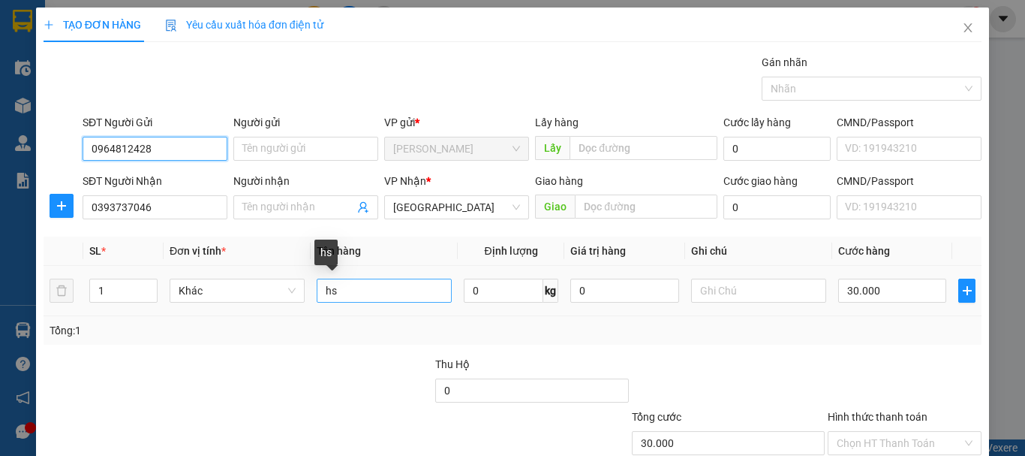
type input "0964812428"
drag, startPoint x: 353, startPoint y: 290, endPoint x: 309, endPoint y: 304, distance: 45.6
click at [311, 304] on td "hs" at bounding box center [384, 291] width 147 height 50
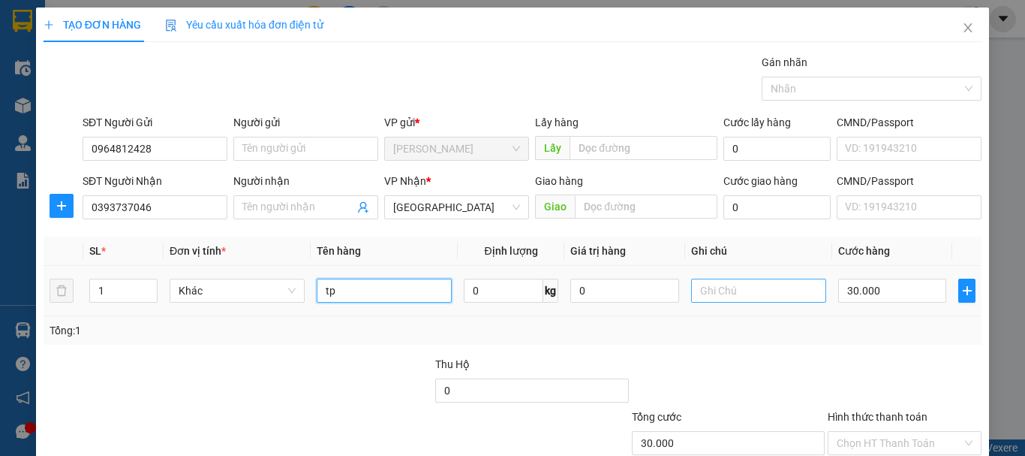
type input "tp"
click at [718, 295] on input "text" at bounding box center [758, 290] width 135 height 24
type input "ck"
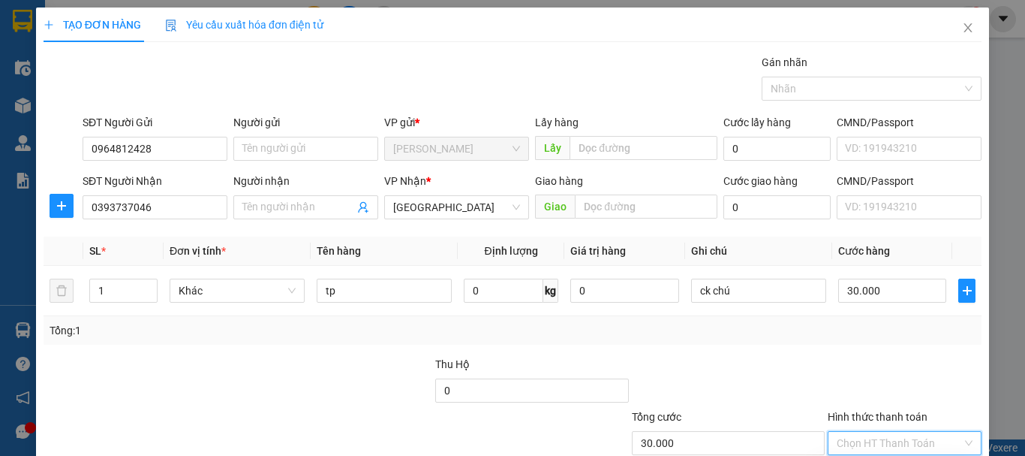
click at [868, 432] on input "Hình thức thanh toán" at bounding box center [899, 443] width 125 height 23
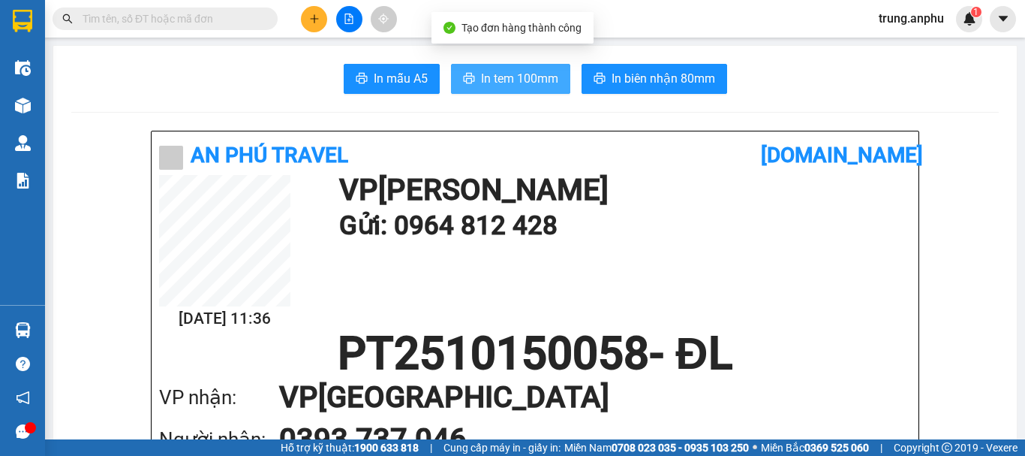
click at [481, 69] on span "In tem 100mm" at bounding box center [519, 78] width 77 height 19
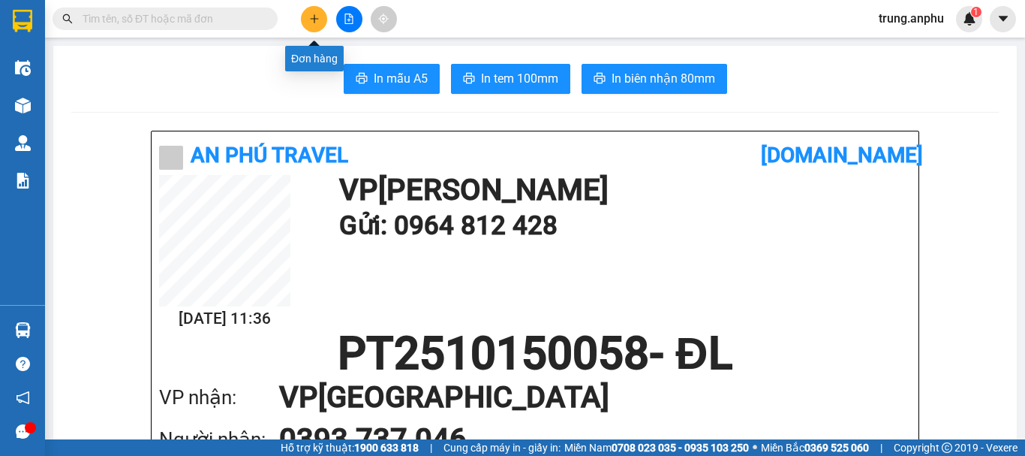
click at [313, 22] on icon "plus" at bounding box center [314, 19] width 11 height 11
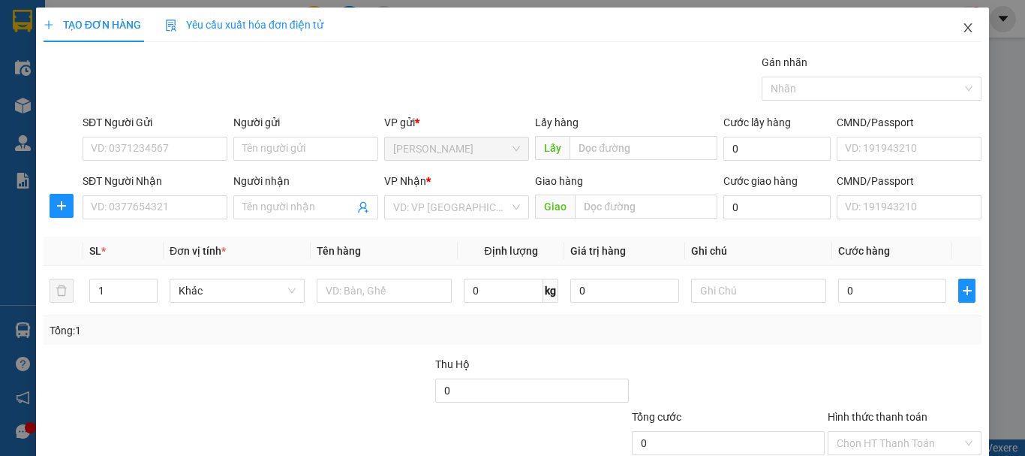
click at [962, 27] on icon "close" at bounding box center [968, 28] width 12 height 12
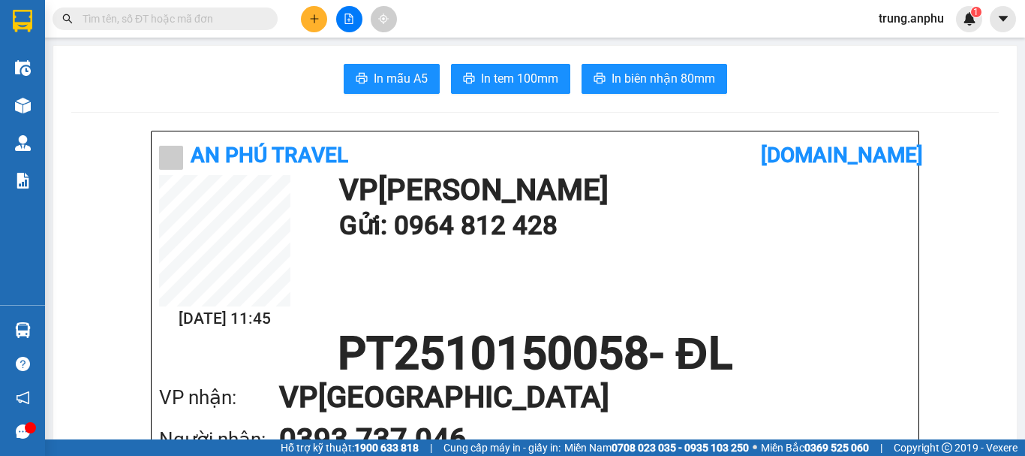
click at [203, 23] on input "text" at bounding box center [171, 19] width 177 height 17
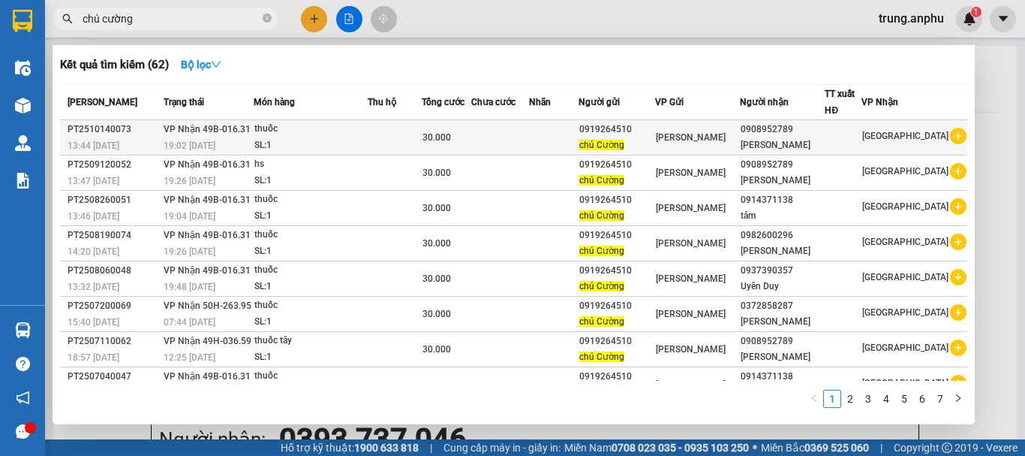
type input "chú cường"
click at [952, 134] on icon "plus-circle" at bounding box center [958, 136] width 17 height 17
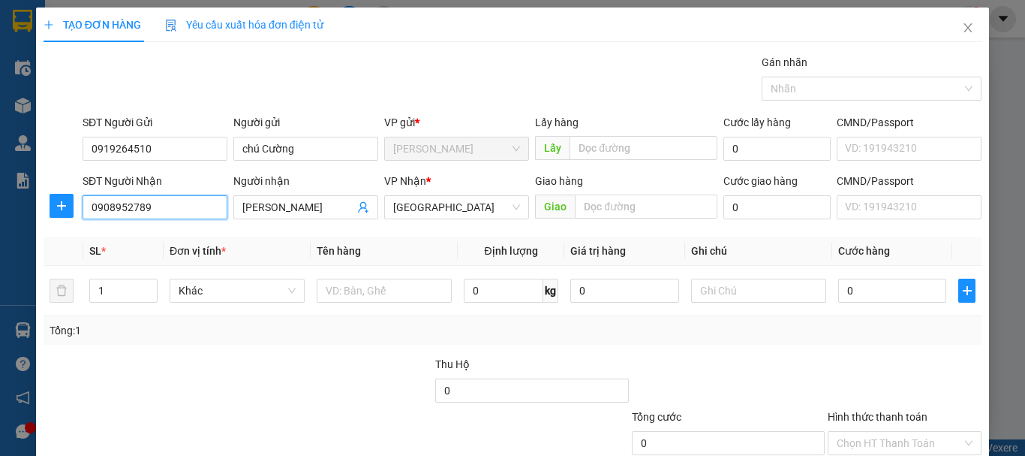
drag, startPoint x: 173, startPoint y: 200, endPoint x: 86, endPoint y: 220, distance: 89.2
click at [86, 220] on div "SĐT Người [PERSON_NAME] 0908952789 0908952789" at bounding box center [155, 199] width 145 height 53
click at [120, 205] on input "035948682" at bounding box center [155, 207] width 145 height 24
type input "0359438682"
drag, startPoint x: 302, startPoint y: 210, endPoint x: 233, endPoint y: 224, distance: 70.4
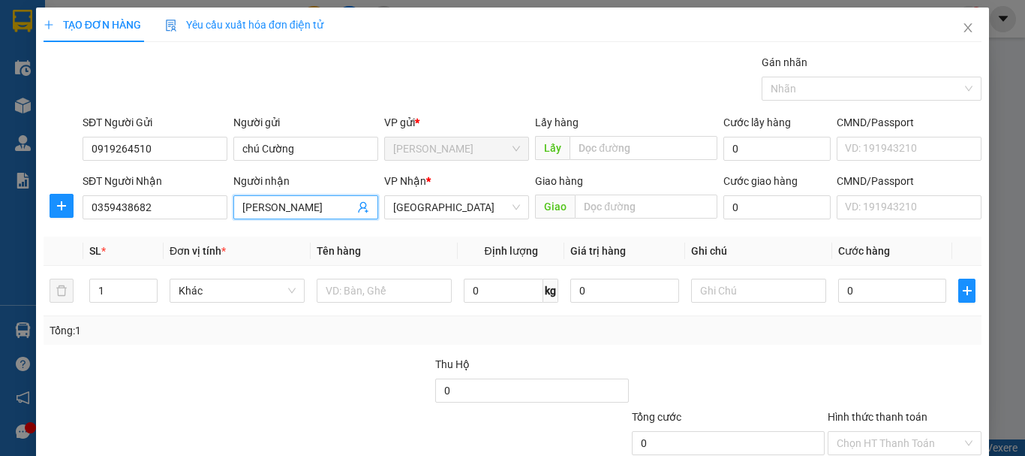
click at [233, 224] on div "Người [PERSON_NAME] [PERSON_NAME] [PERSON_NAME]" at bounding box center [305, 199] width 145 height 53
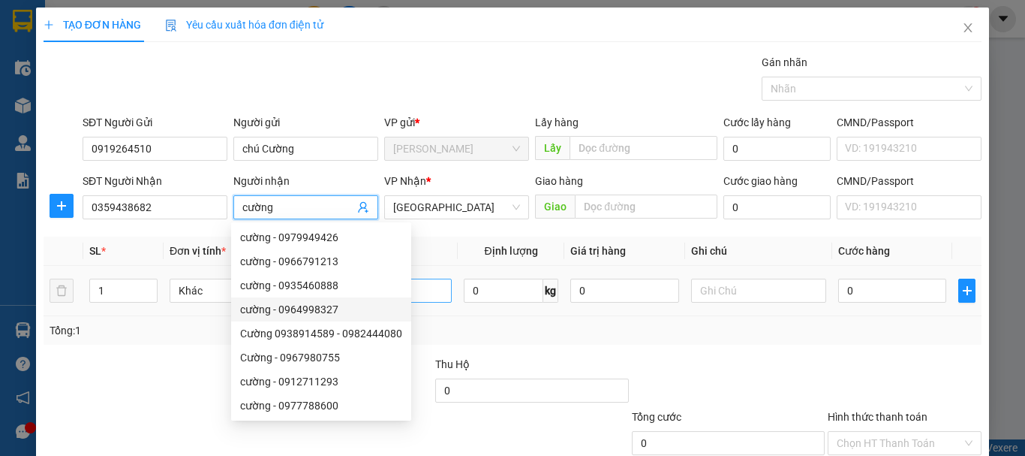
type input "cường"
click at [420, 295] on input "text" at bounding box center [384, 290] width 135 height 24
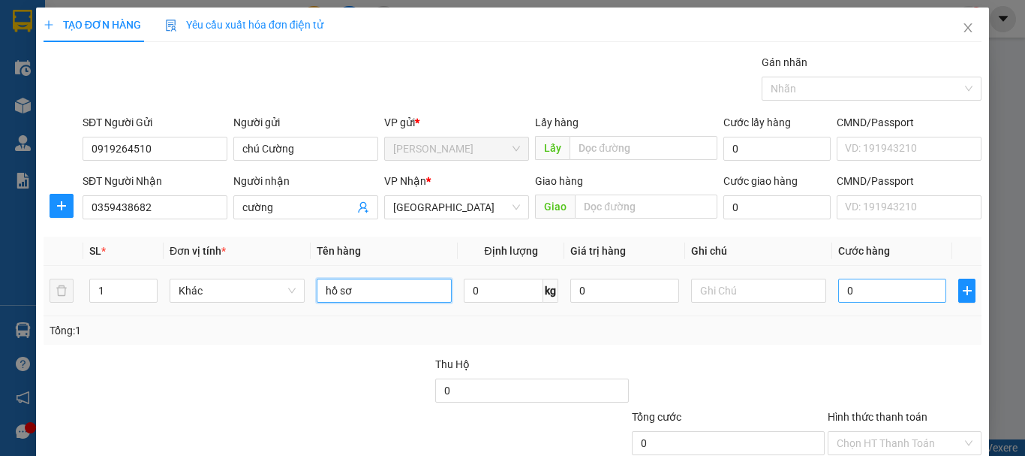
type input "hồ sơ"
click at [849, 298] on input "0" at bounding box center [892, 290] width 108 height 24
type input "3"
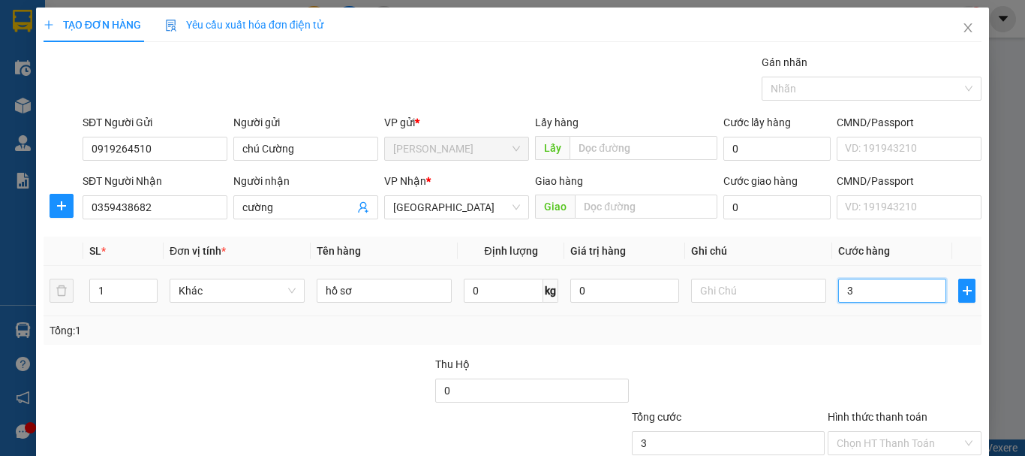
type input "30"
type input "30.000"
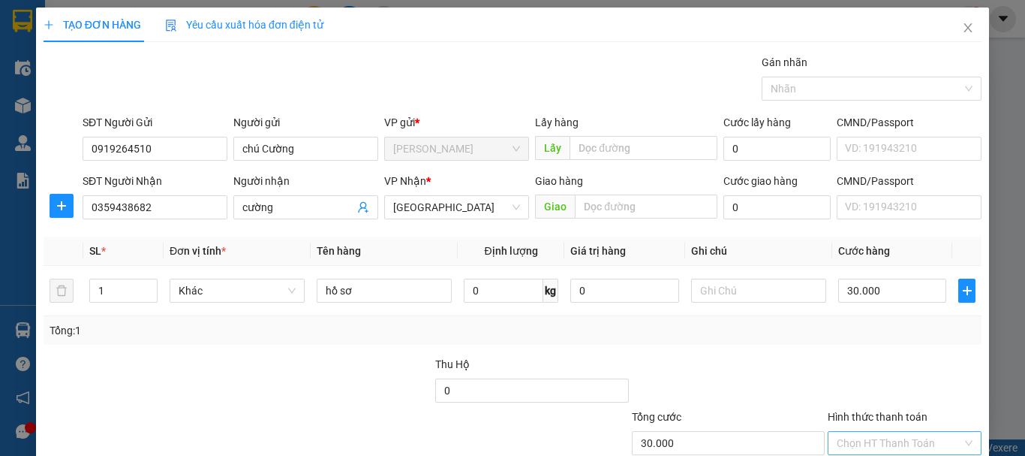
click at [889, 432] on input "Hình thức thanh toán" at bounding box center [899, 443] width 125 height 23
type input "0"
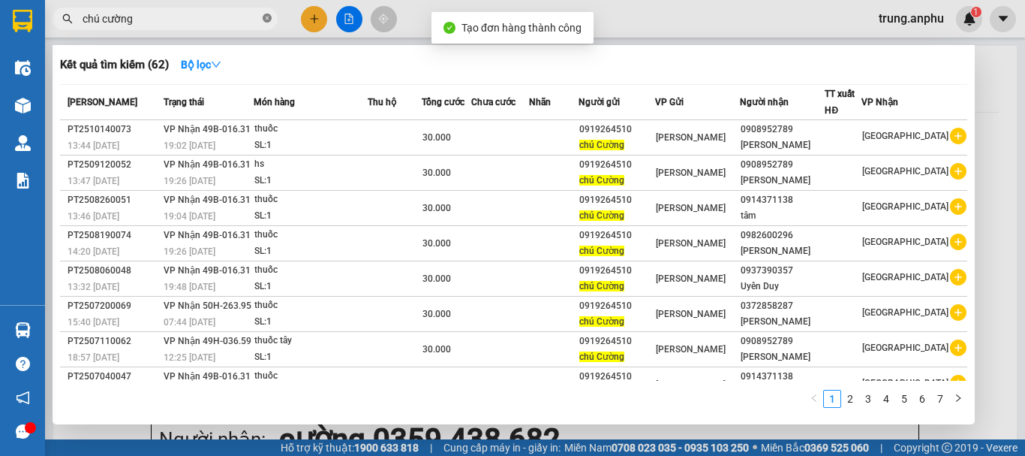
click at [268, 19] on icon "close-circle" at bounding box center [267, 18] width 9 height 9
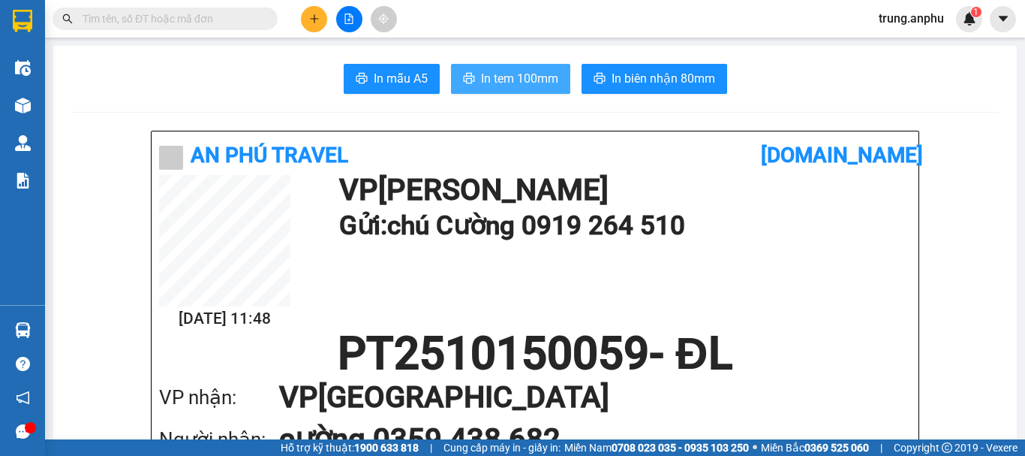
click at [542, 80] on span "In tem 100mm" at bounding box center [519, 78] width 77 height 19
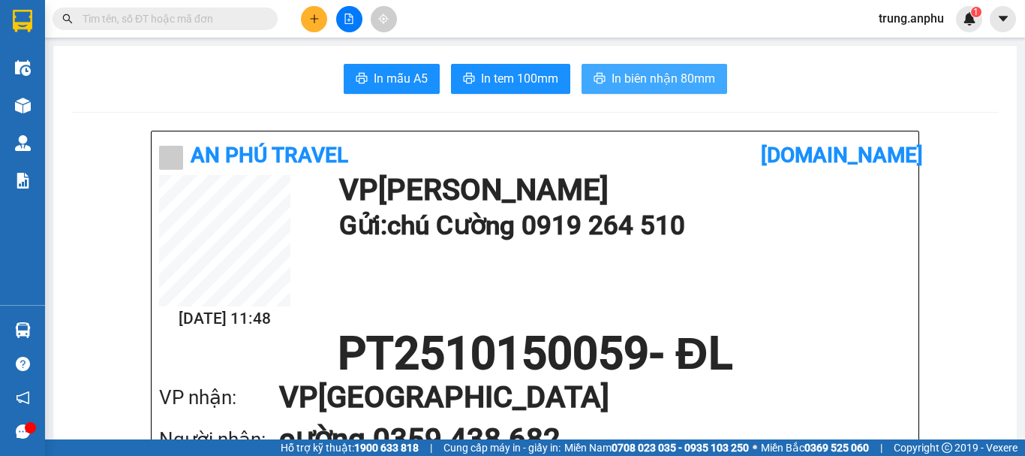
click at [679, 75] on span "In biên nhận 80mm" at bounding box center [664, 78] width 104 height 19
click at [699, 76] on span "In biên nhận 80mm" at bounding box center [664, 78] width 104 height 19
